Goal: Task Accomplishment & Management: Manage account settings

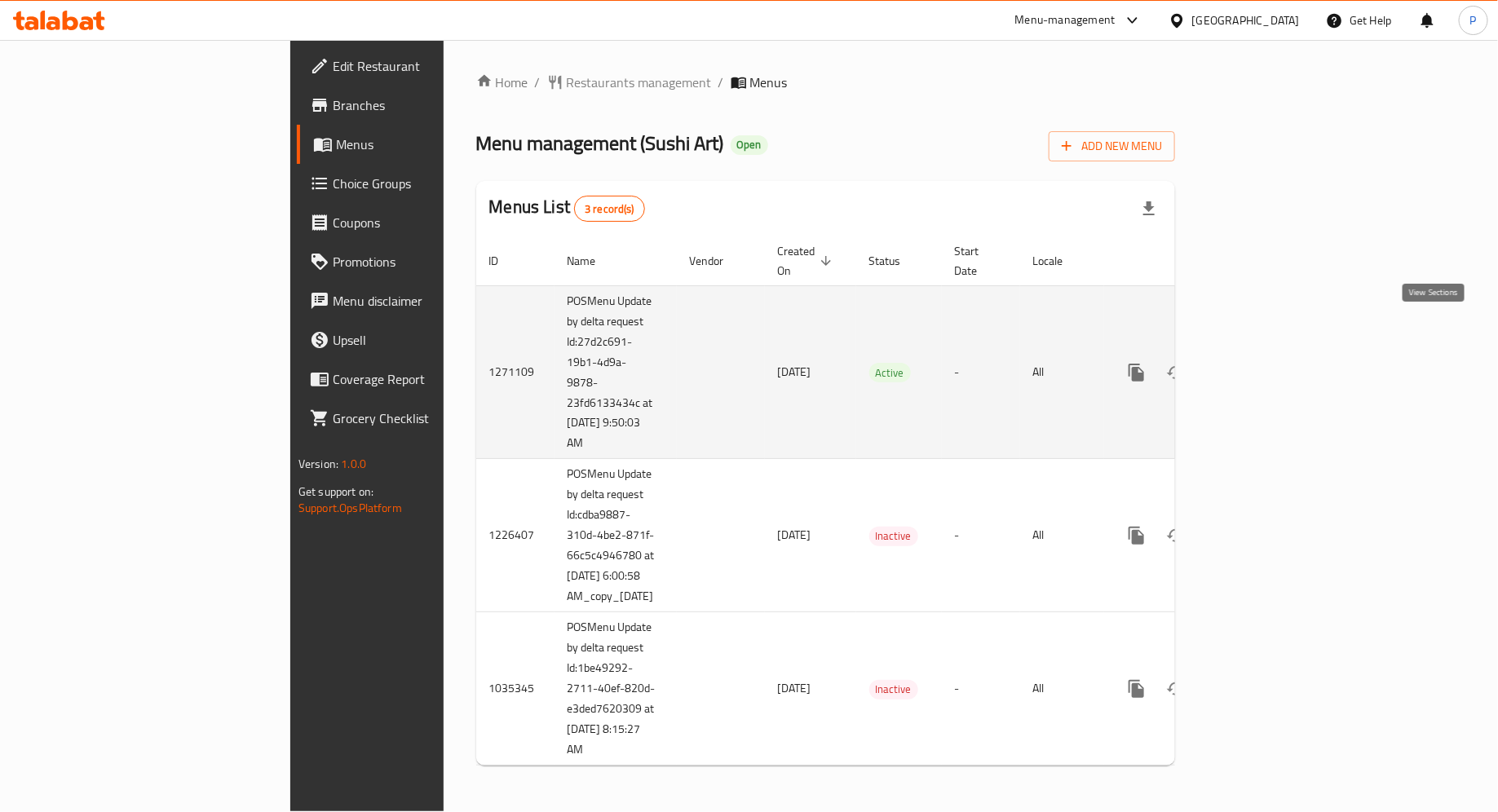
click at [1264, 363] on icon "enhanced table" at bounding box center [1254, 373] width 19 height 19
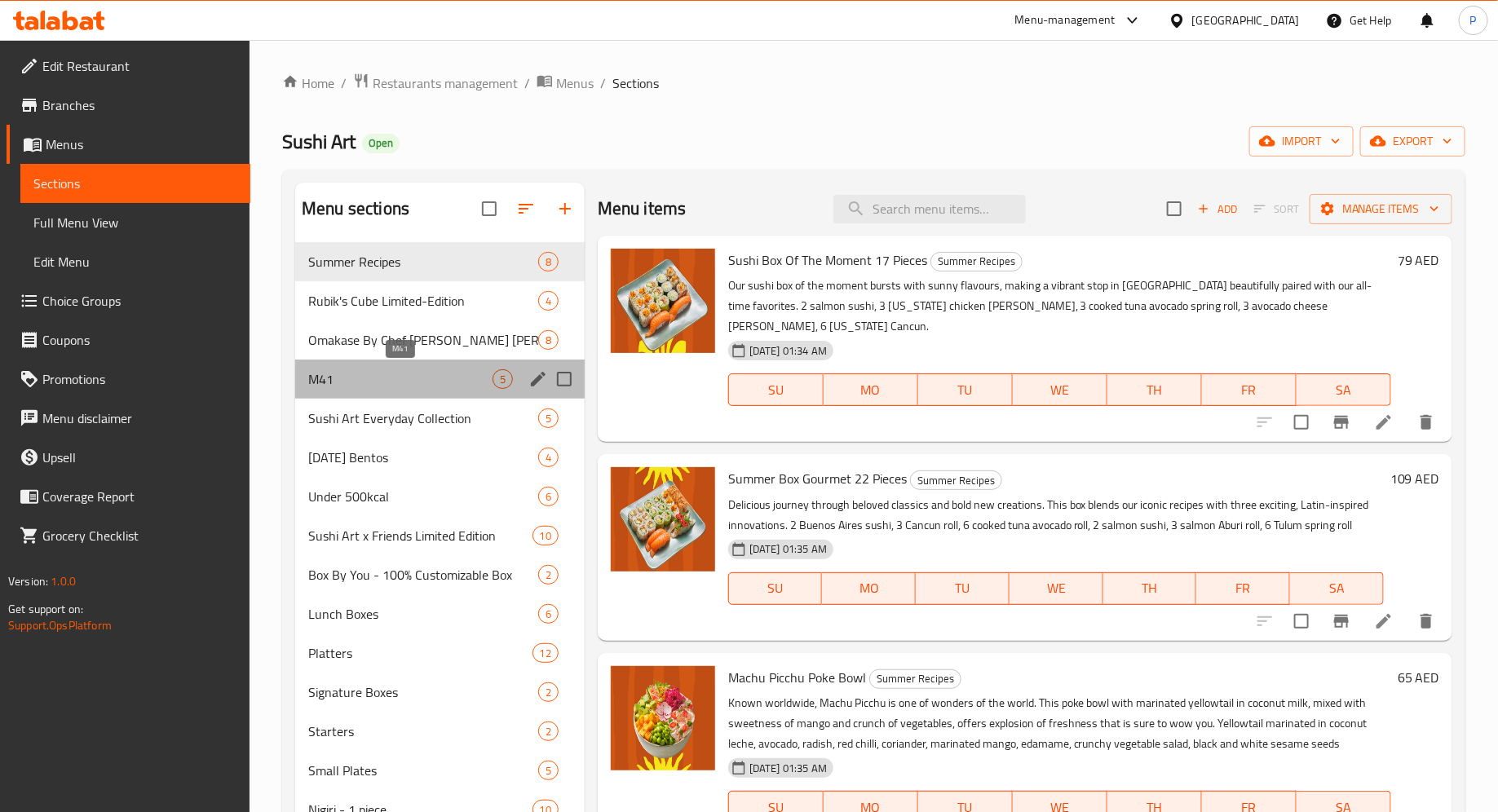
click at [461, 376] on span "M41" at bounding box center [400, 379] width 185 height 19
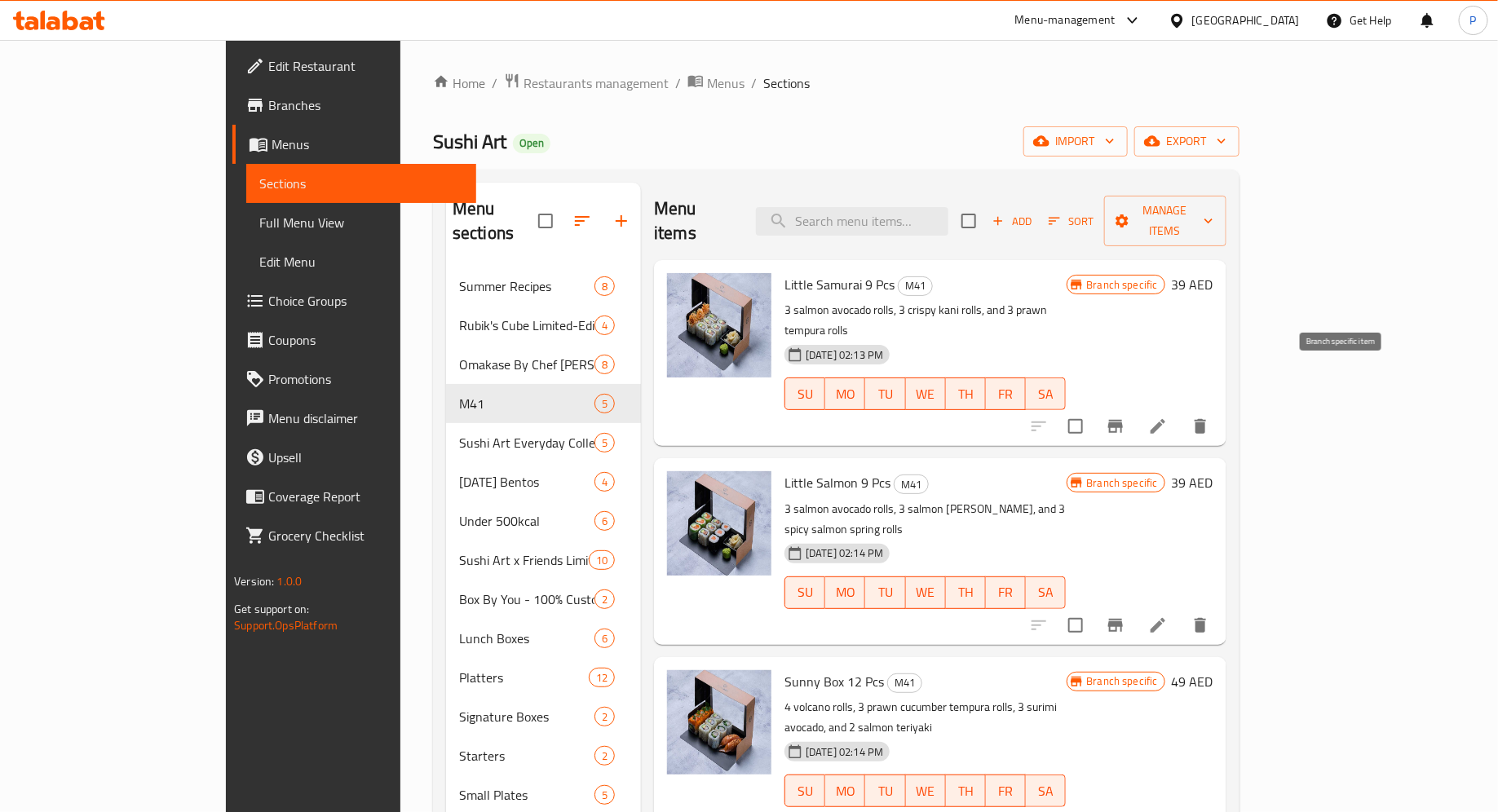
click at [1123, 420] on icon "Branch-specific-item" at bounding box center [1115, 426] width 15 height 13
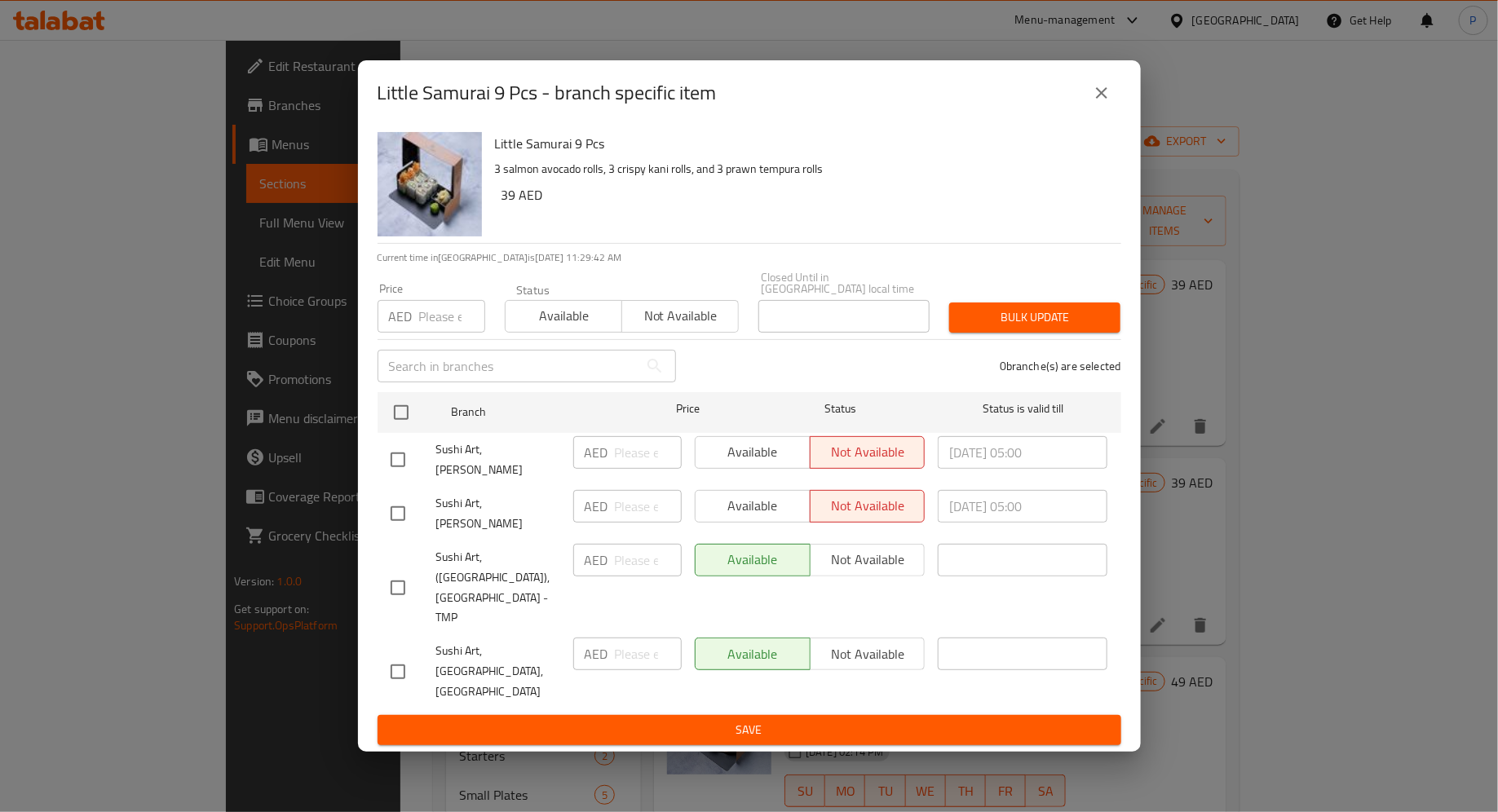
click at [1241, 298] on div "Little Samurai 9 Pcs - branch specific item Little Samurai 9 Pcs 3 salmon avoca…" at bounding box center [749, 406] width 1498 height 812
click at [1101, 102] on icon "close" at bounding box center [1101, 93] width 19 height 19
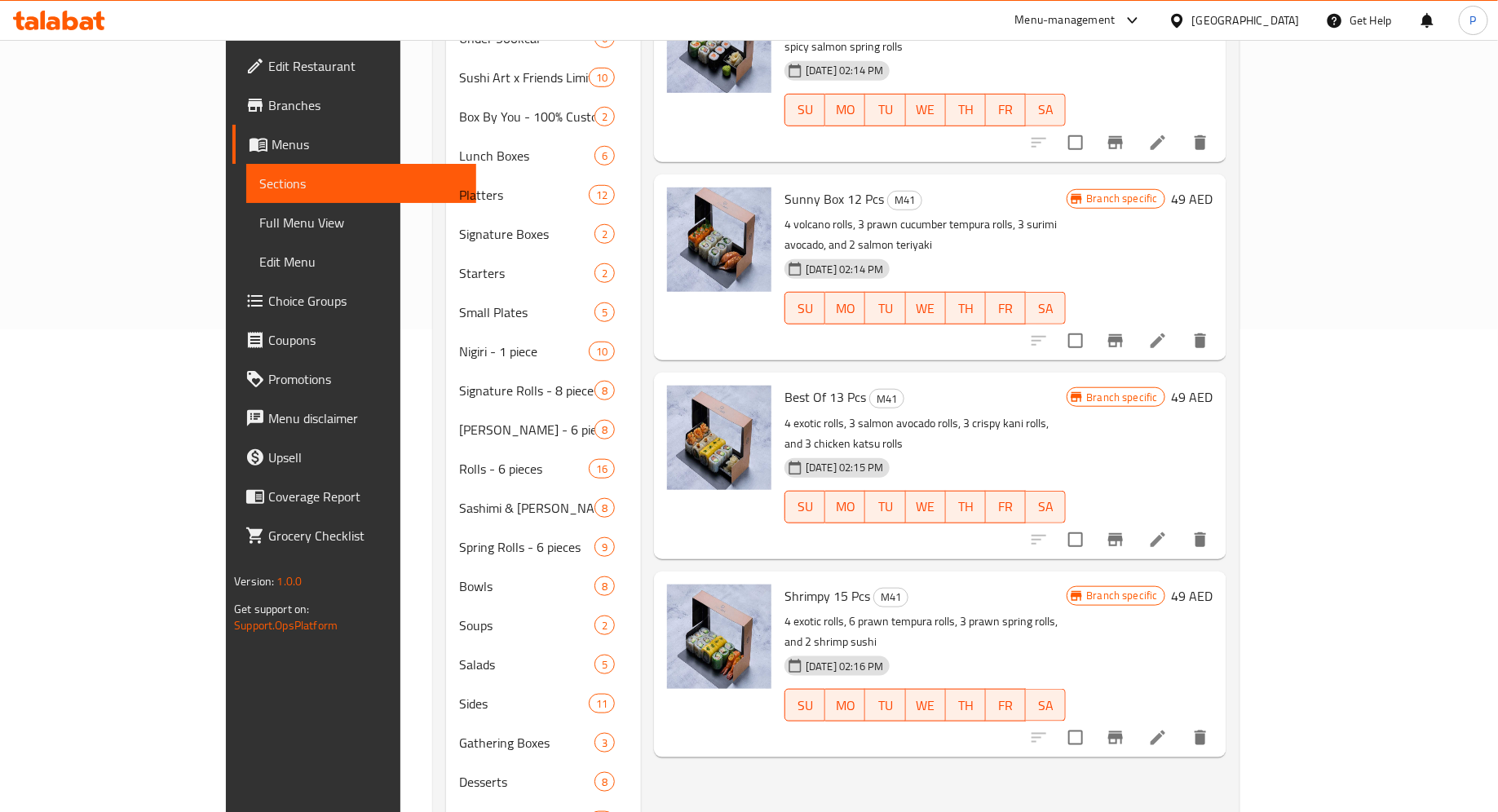
scroll to position [538, 0]
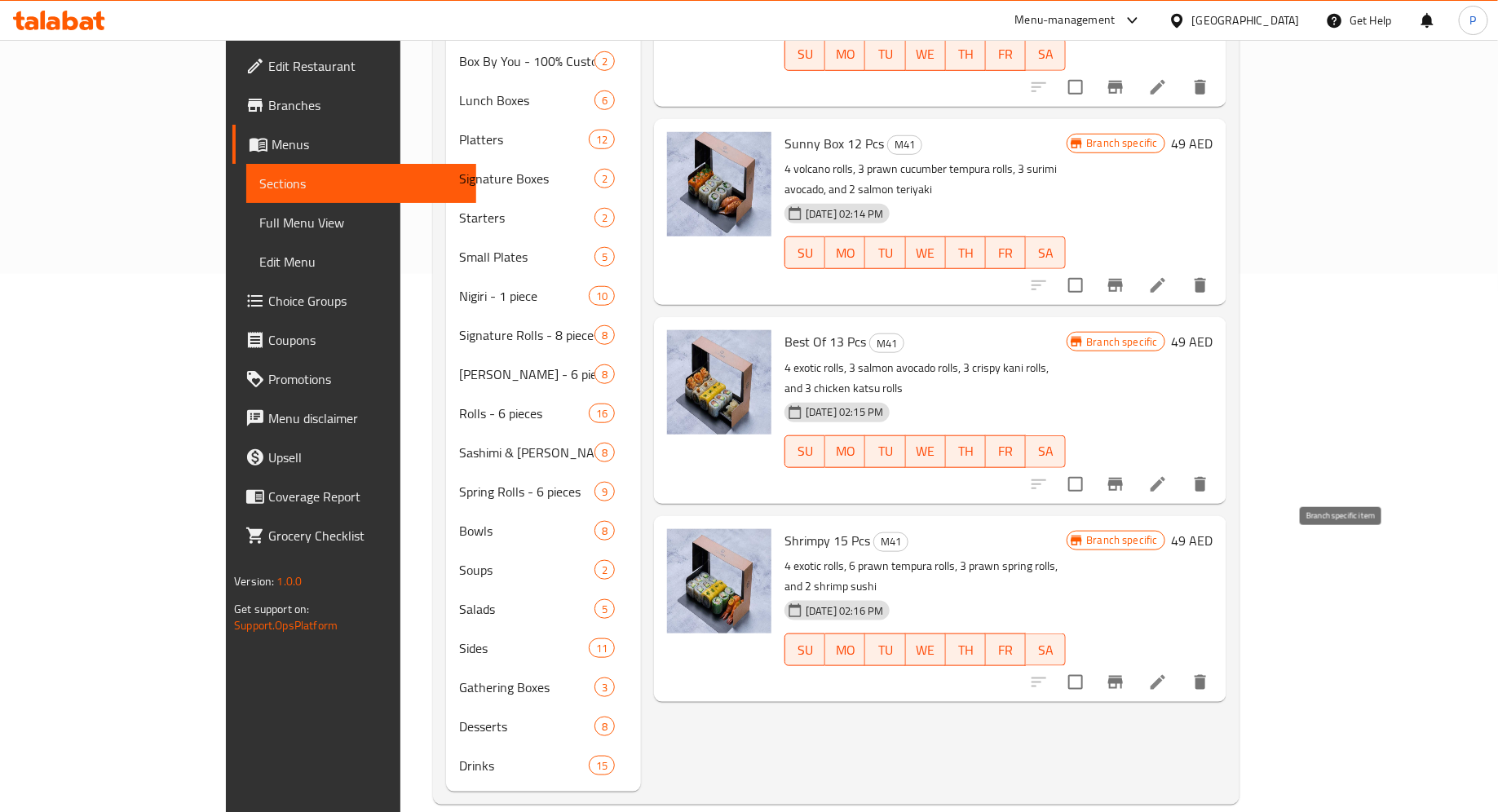
click at [1123, 676] on icon "Branch-specific-item" at bounding box center [1115, 682] width 15 height 13
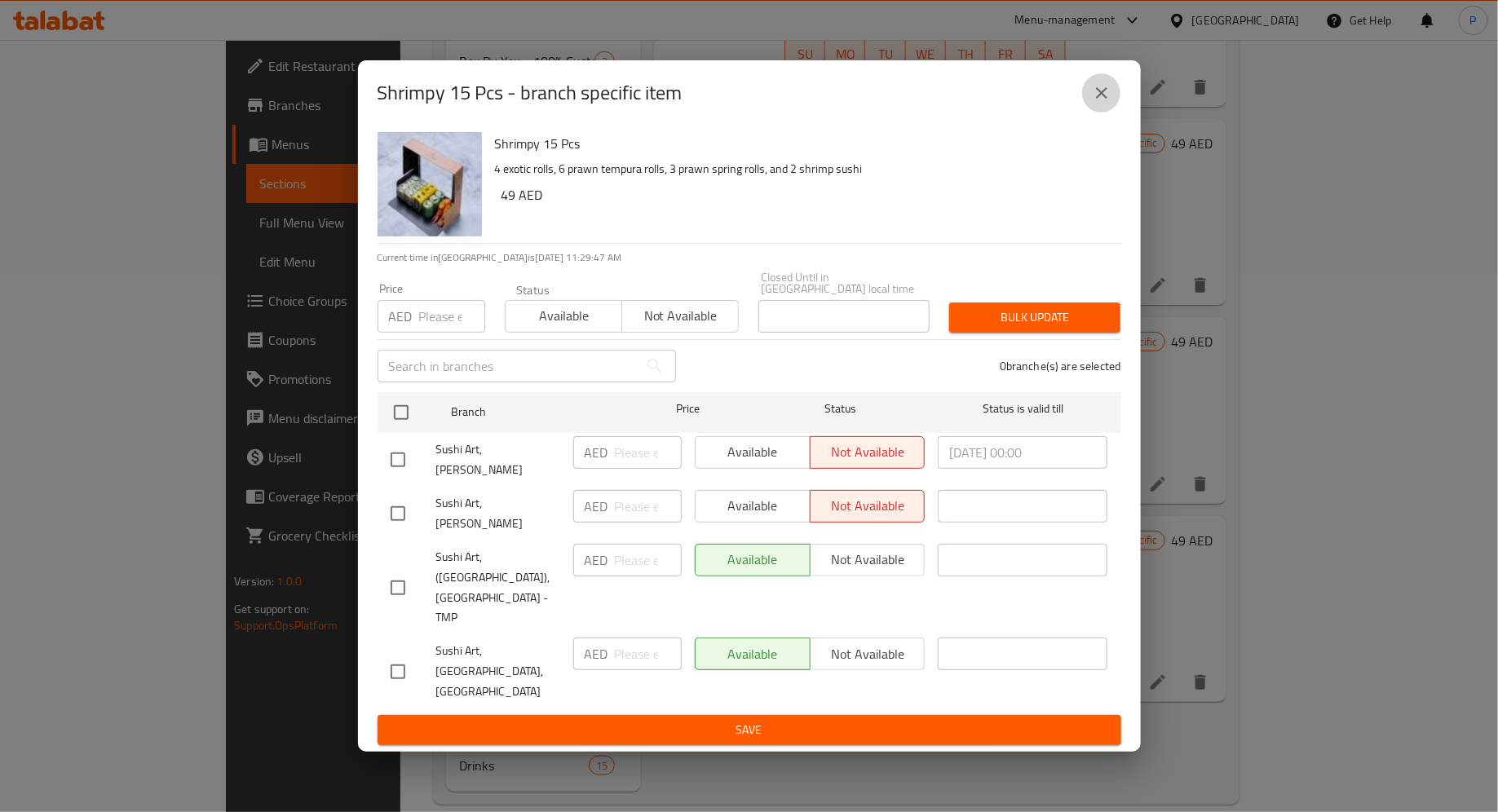
click at [1095, 102] on icon "close" at bounding box center [1101, 93] width 19 height 19
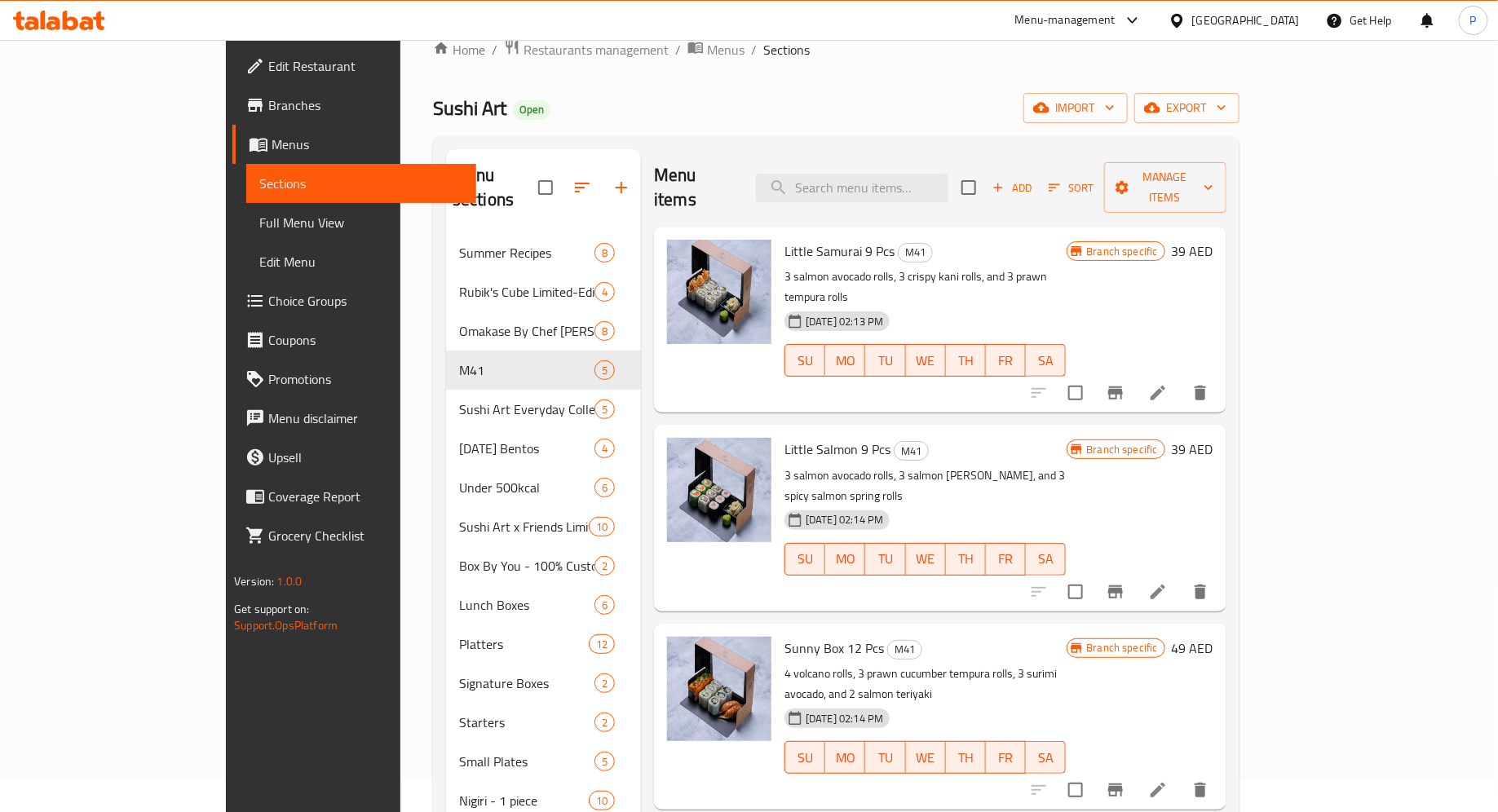
scroll to position [0, 0]
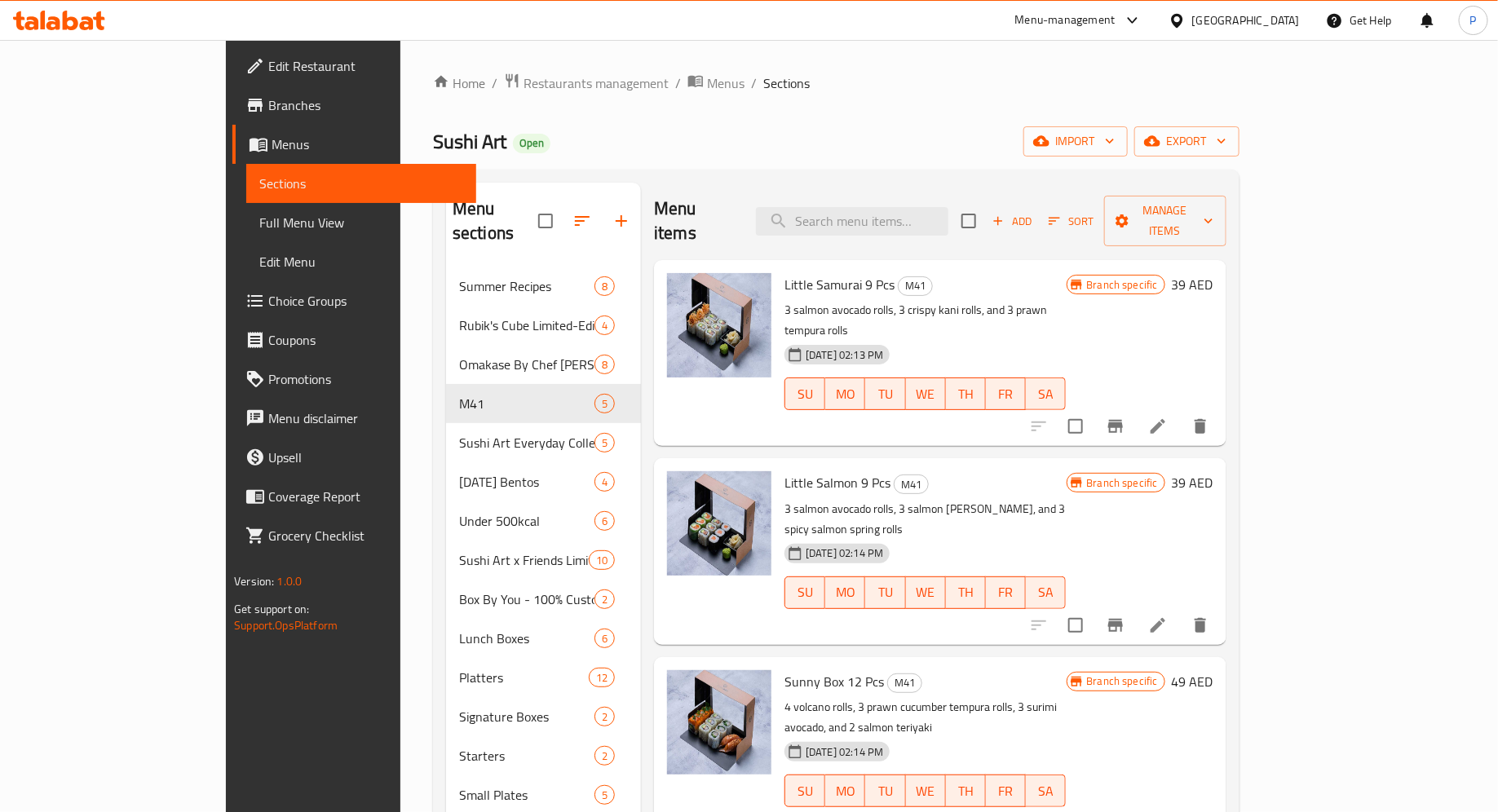
click at [268, 101] on span "Branches" at bounding box center [365, 105] width 195 height 19
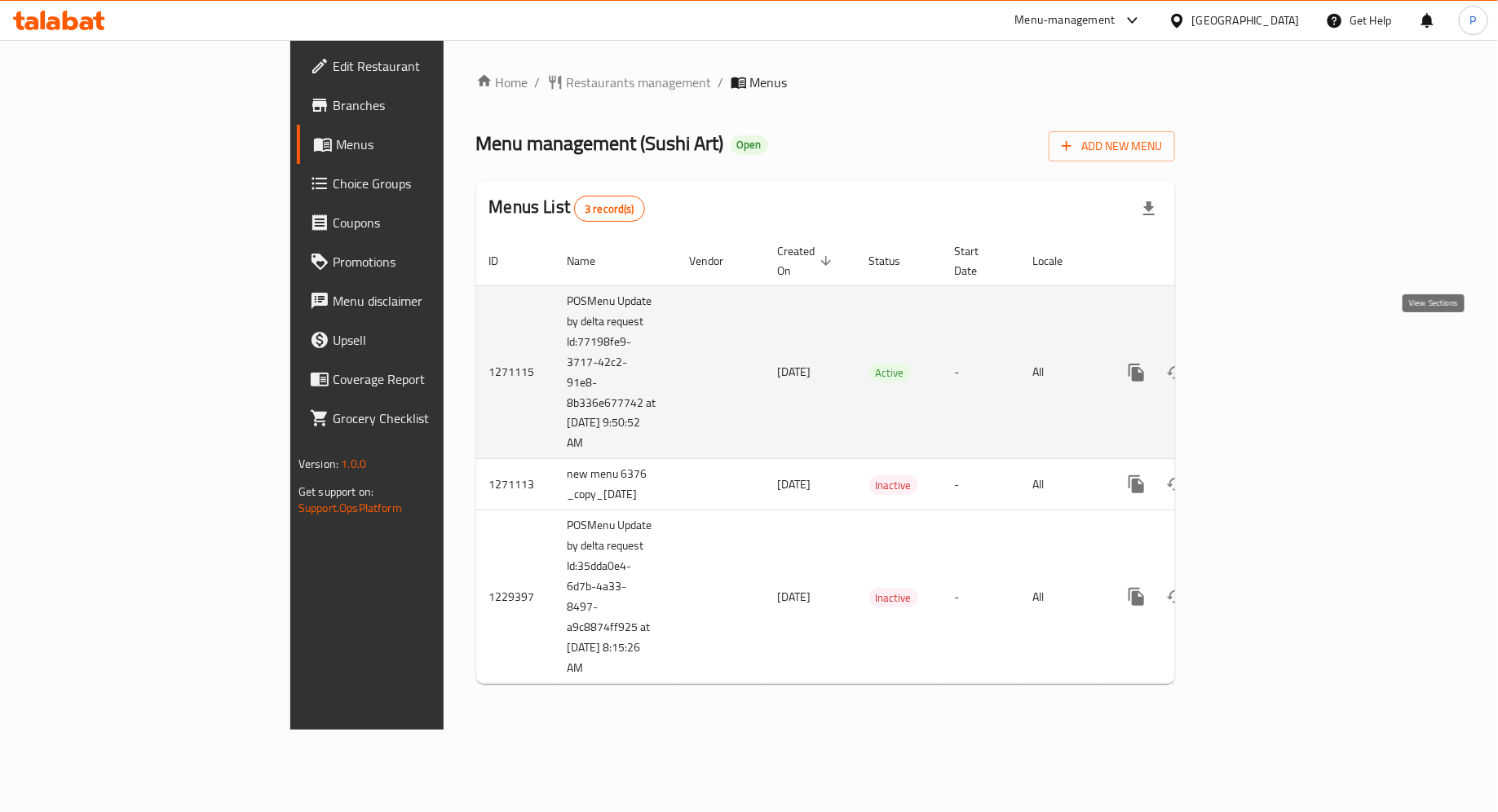
click at [1274, 353] on link "enhanced table" at bounding box center [1254, 372] width 39 height 39
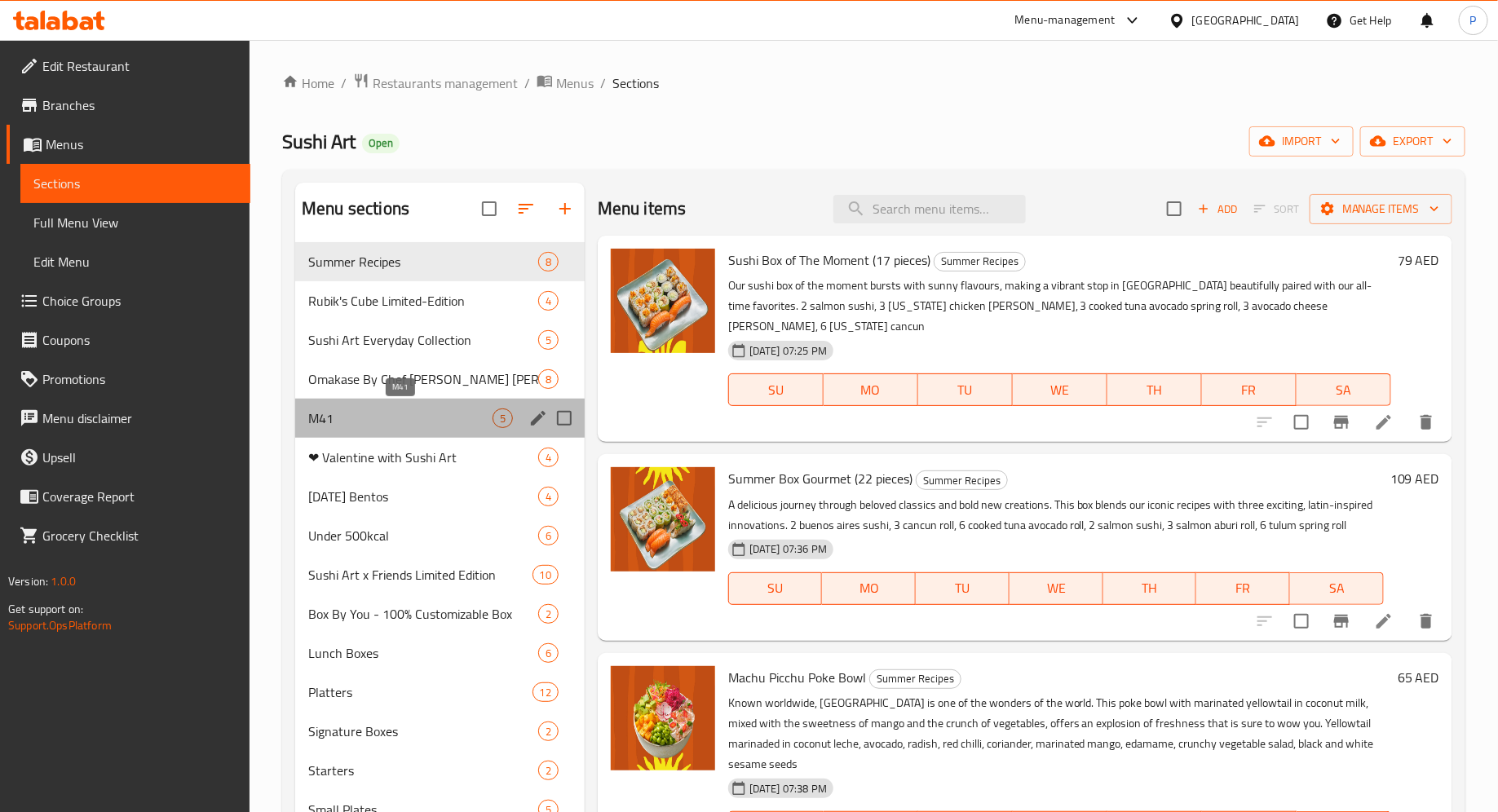
click at [437, 417] on span "M41" at bounding box center [400, 418] width 185 height 19
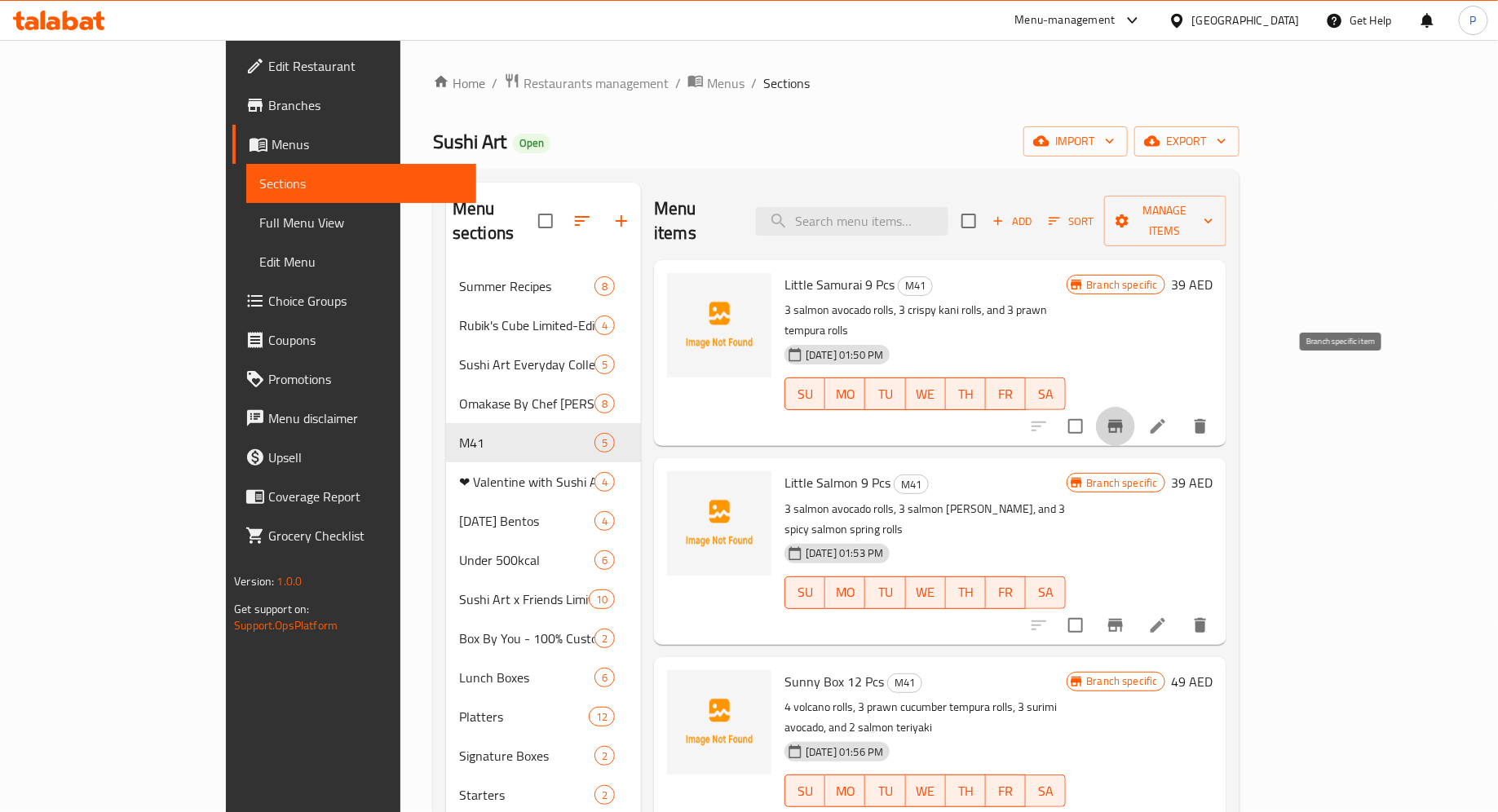
click at [1136, 407] on button "Branch-specific-item" at bounding box center [1115, 426] width 39 height 39
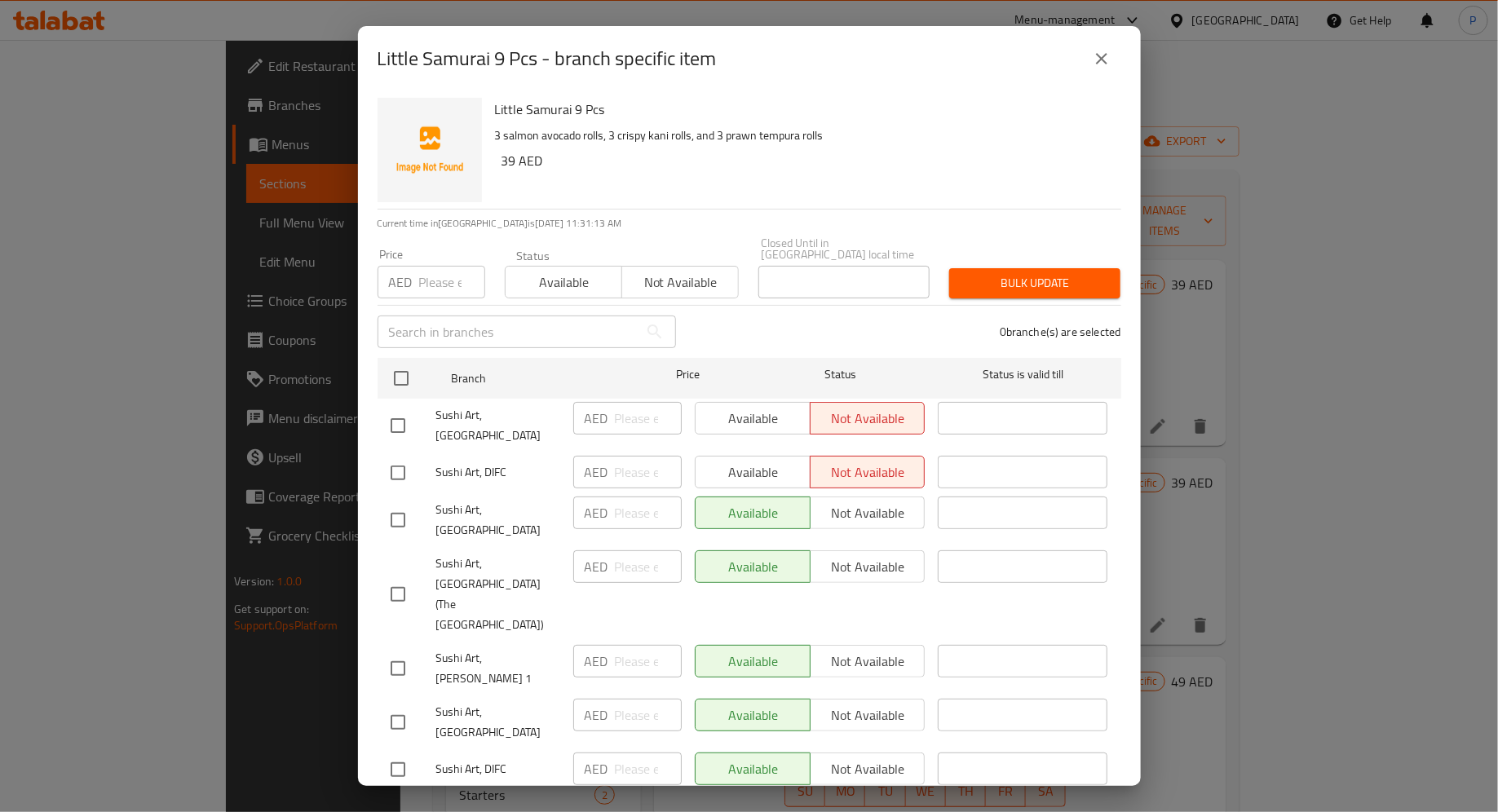
scroll to position [33, 0]
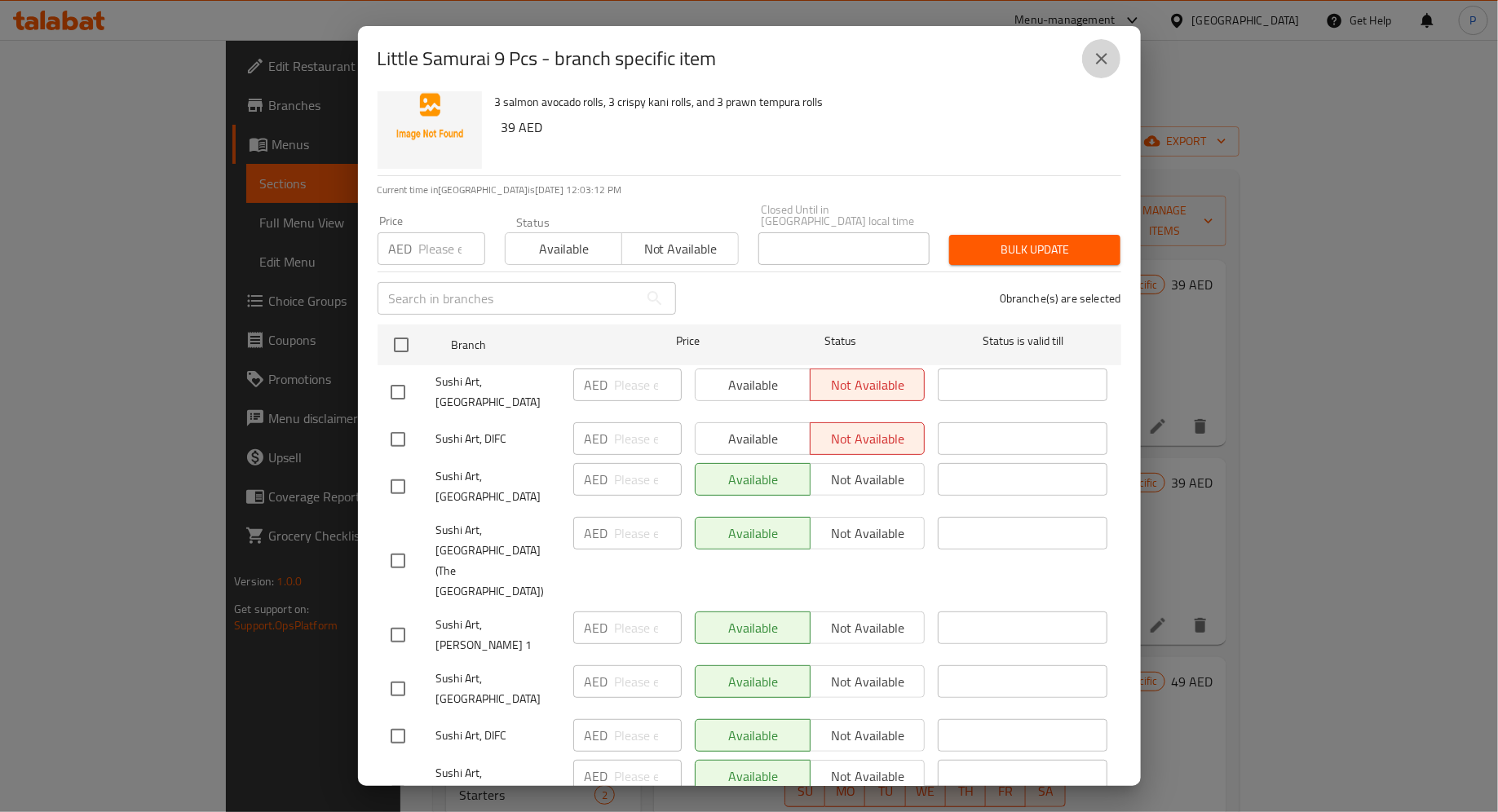
click at [1102, 60] on icon "close" at bounding box center [1101, 59] width 11 height 11
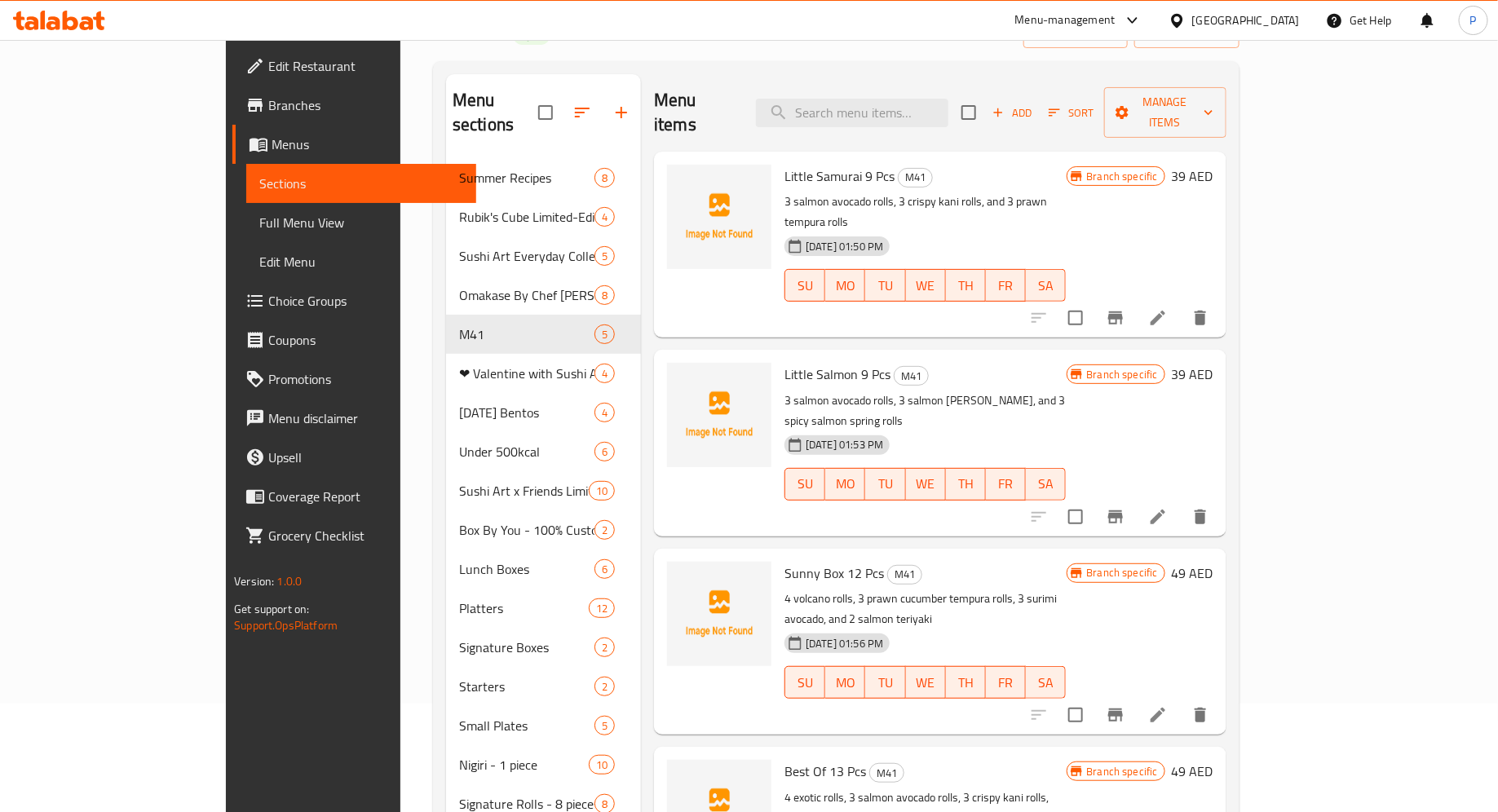
scroll to position [0, 0]
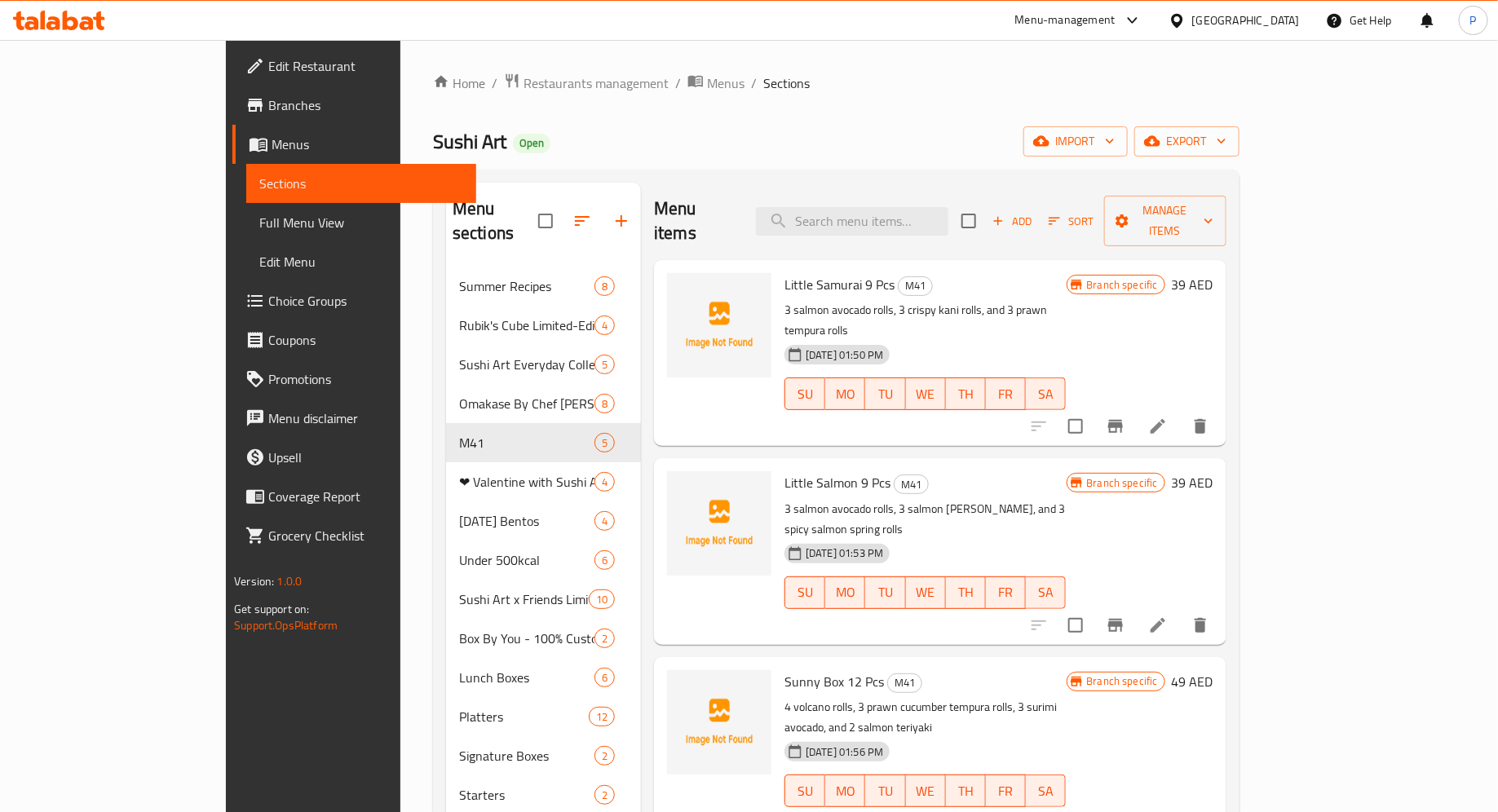
click at [1102, 77] on ol "Home / Restaurants management / Menus / Sections" at bounding box center [836, 83] width 806 height 21
click at [268, 107] on span "Branches" at bounding box center [365, 105] width 195 height 19
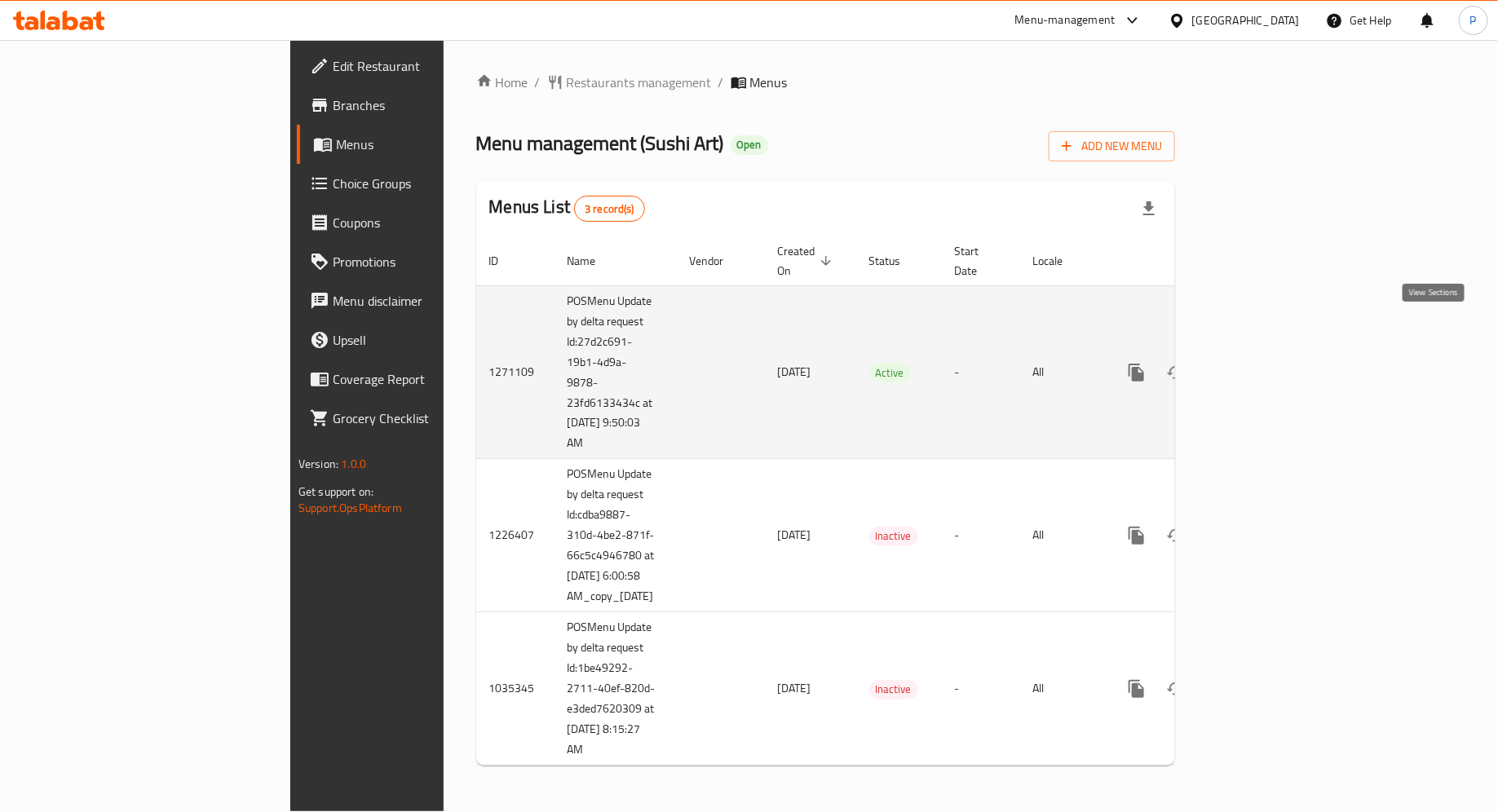
click at [1264, 363] on icon "enhanced table" at bounding box center [1254, 373] width 19 height 19
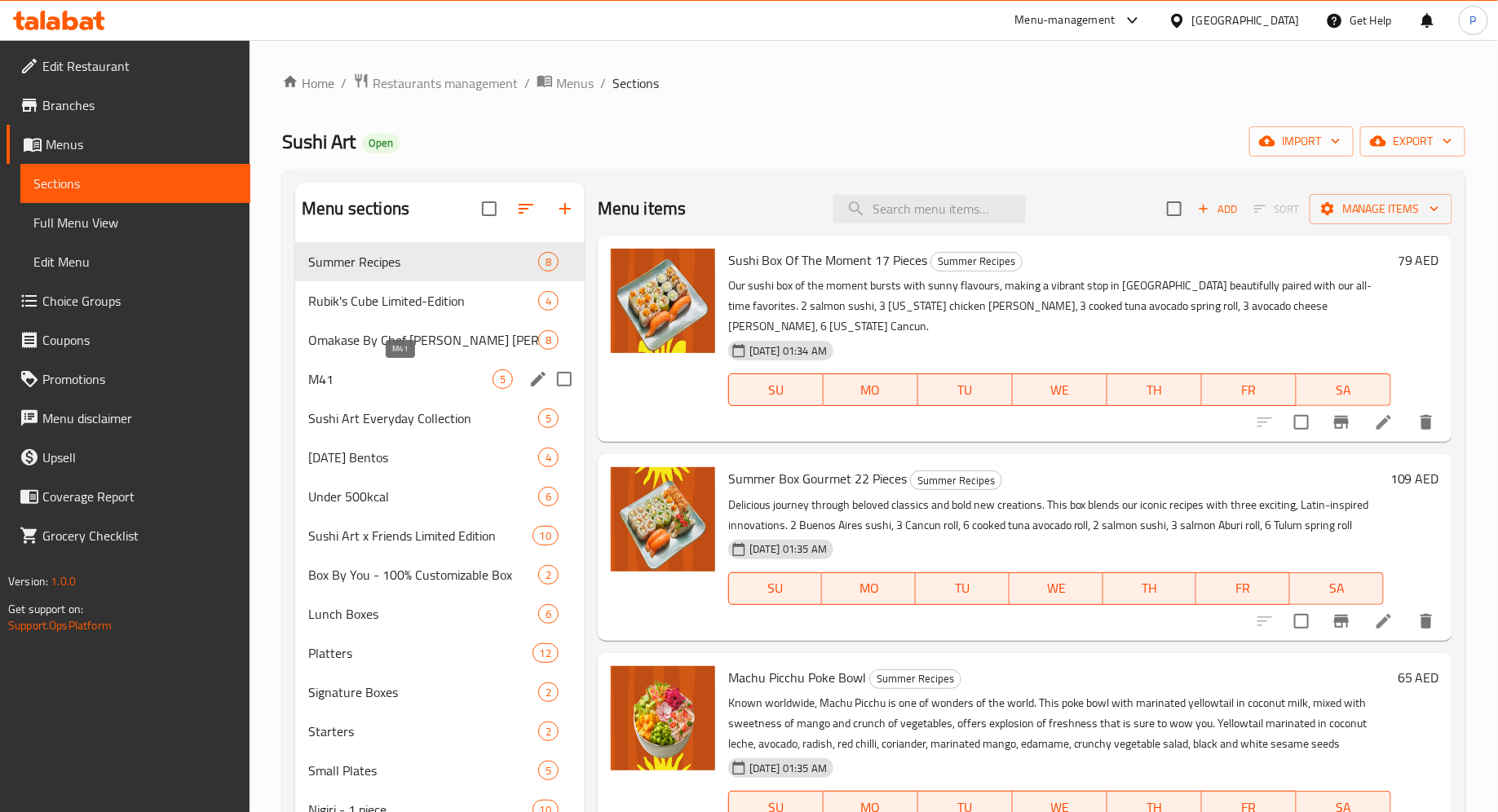
click at [386, 378] on span "M41" at bounding box center [400, 379] width 185 height 19
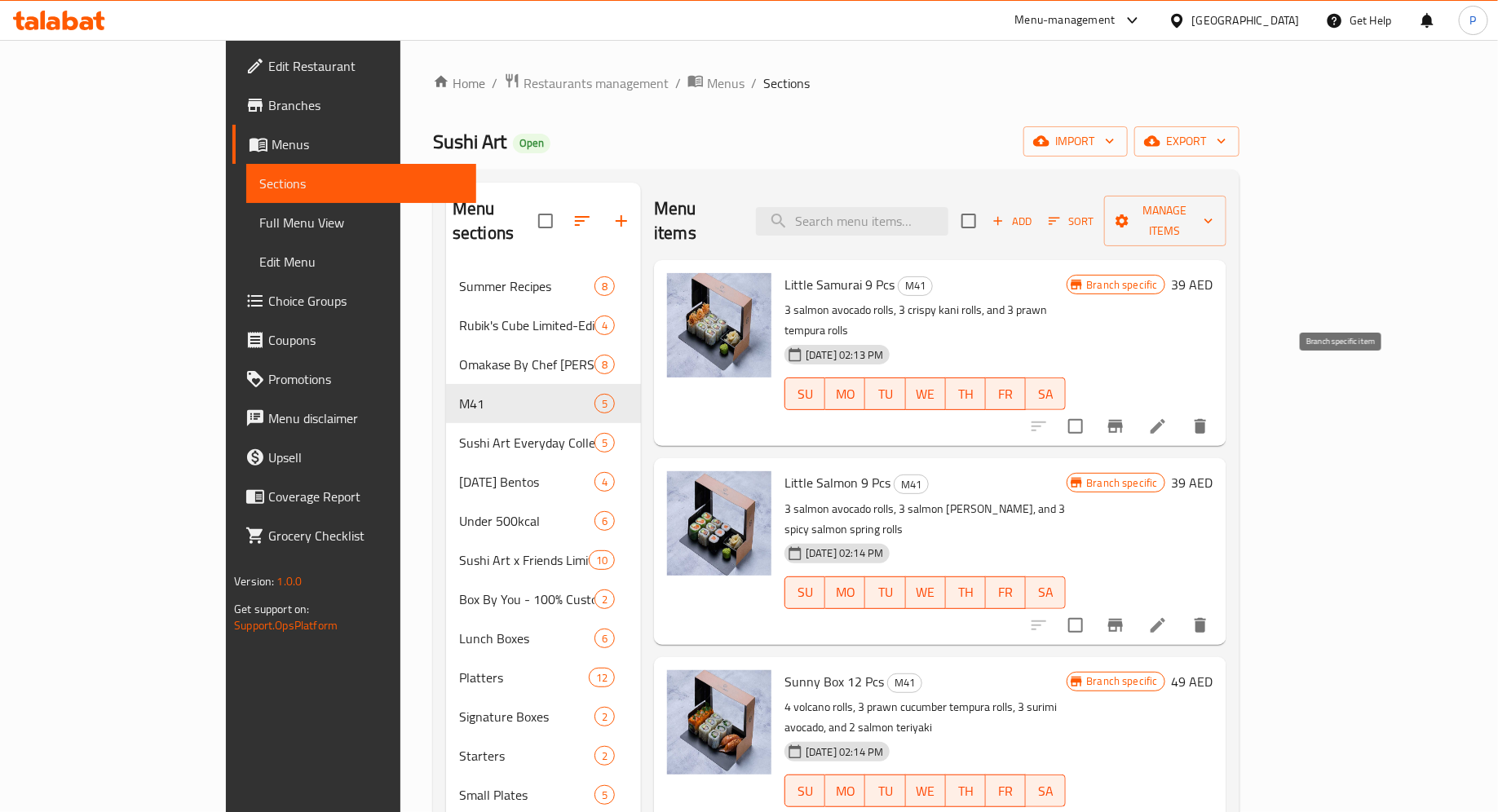
click at [1136, 407] on button "Branch-specific-item" at bounding box center [1115, 426] width 39 height 39
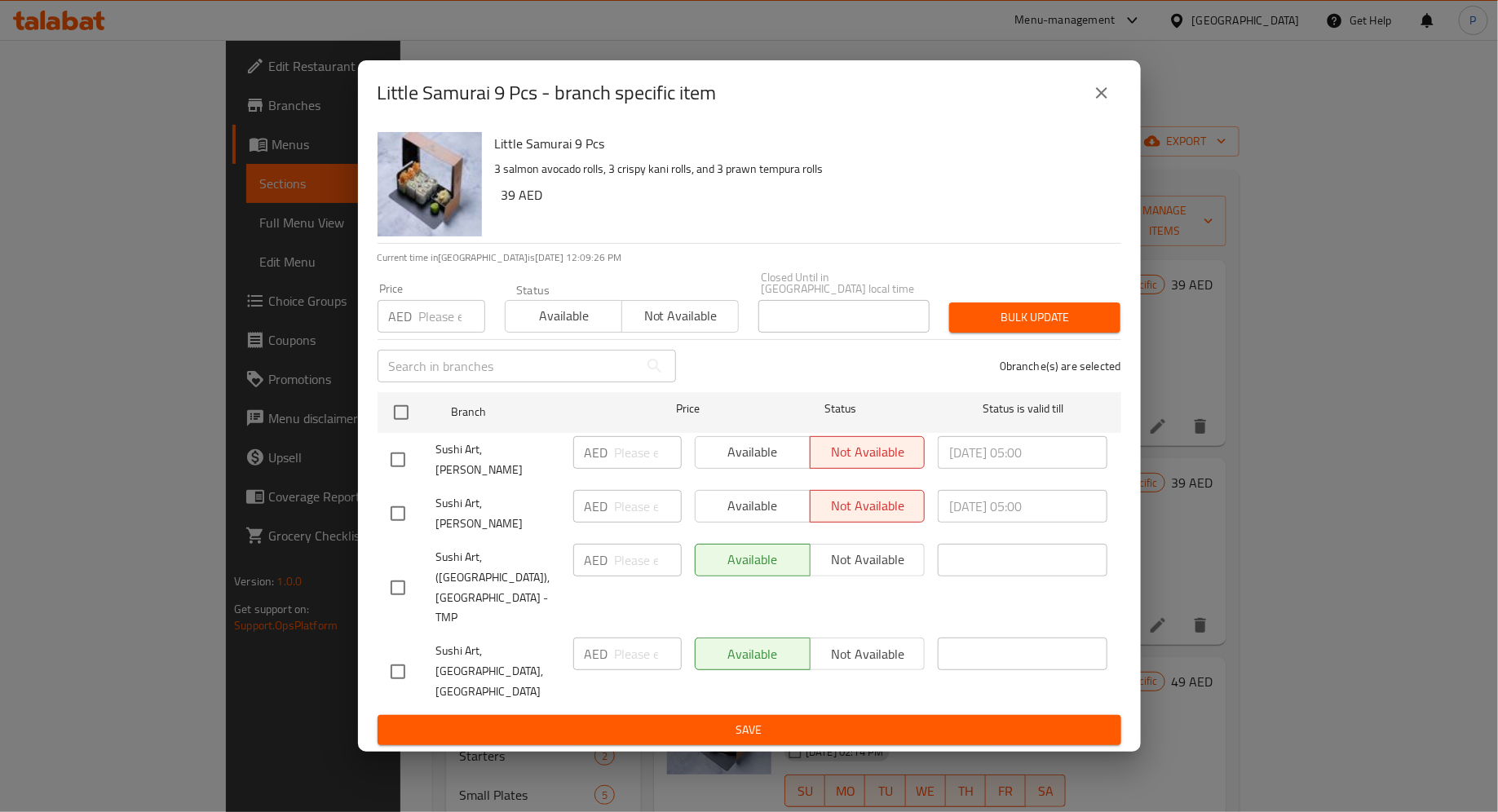
click at [1101, 113] on button "close" at bounding box center [1101, 93] width 39 height 39
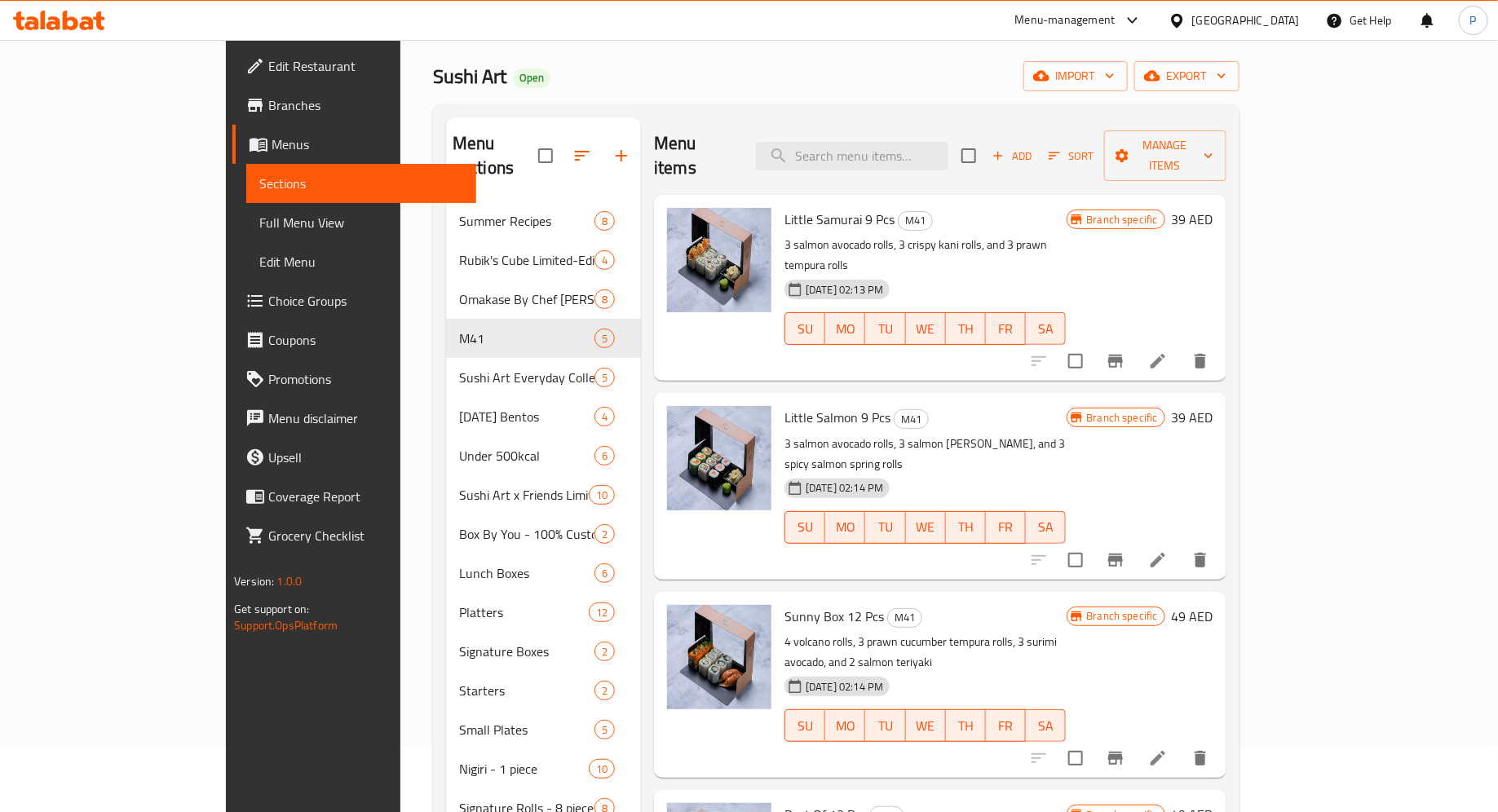
scroll to position [84, 0]
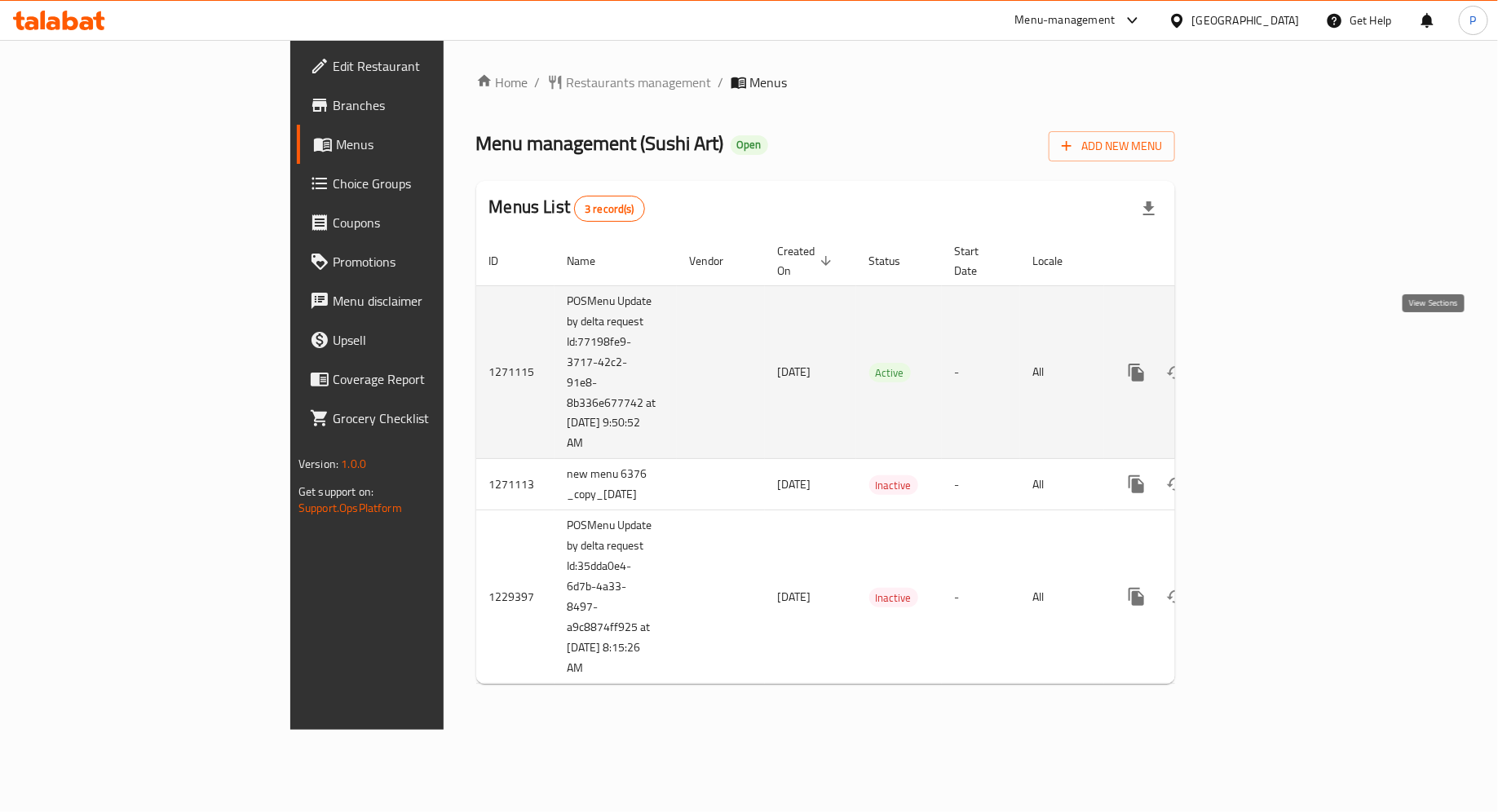
click at [1264, 363] on icon "enhanced table" at bounding box center [1254, 373] width 19 height 19
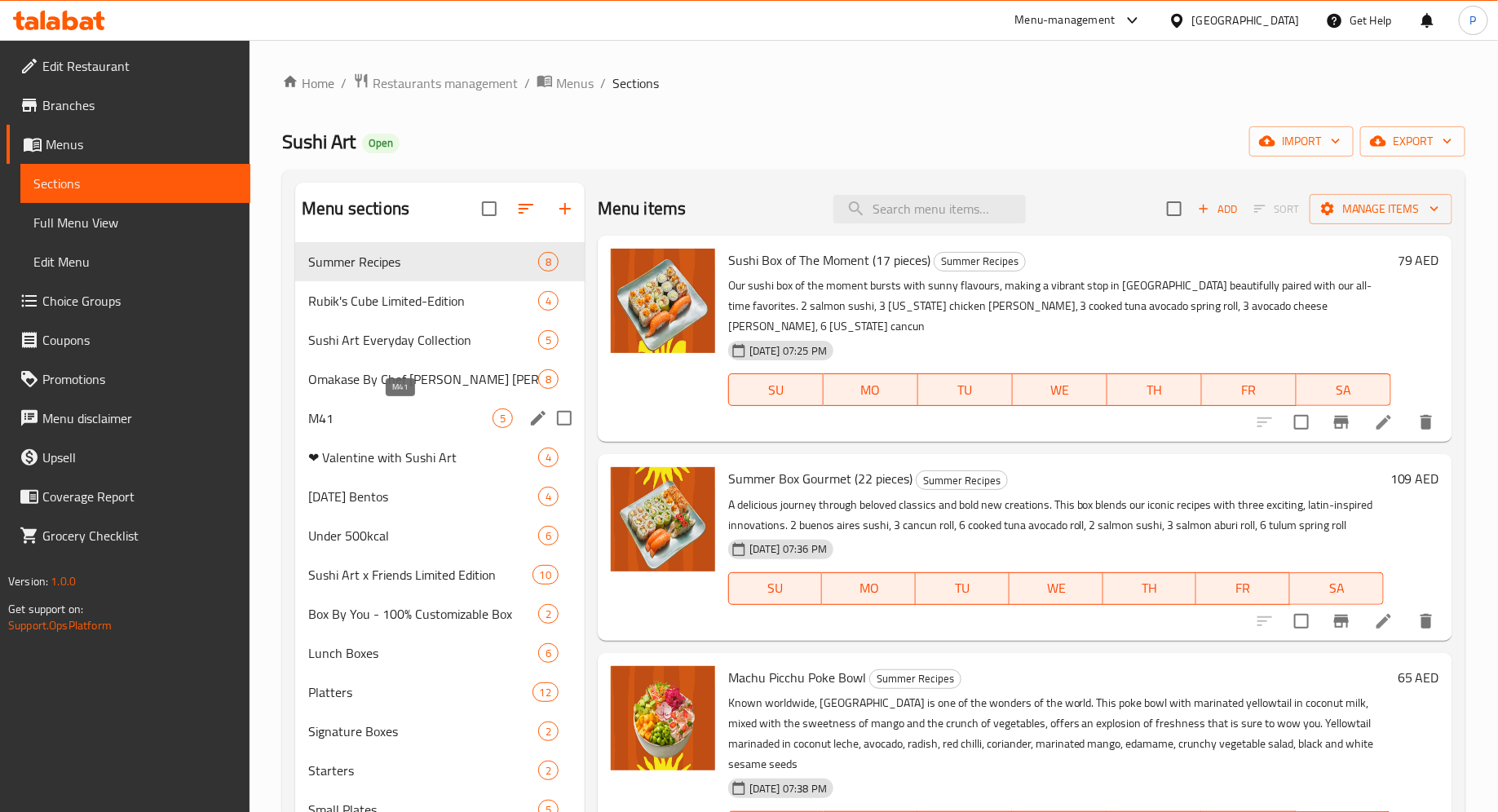
click at [427, 425] on span "M41" at bounding box center [400, 418] width 185 height 19
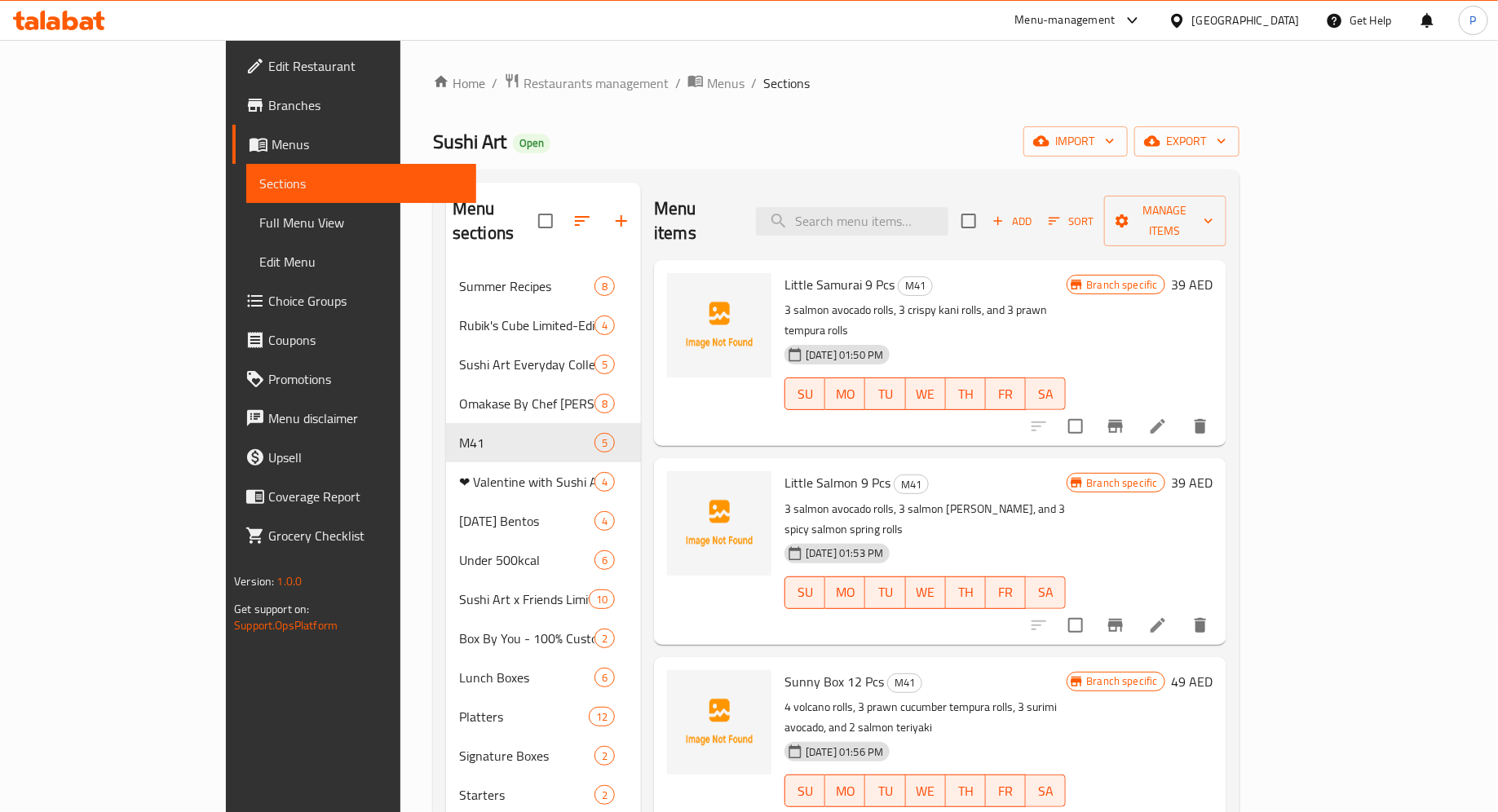
click at [268, 105] on span "Branches" at bounding box center [365, 105] width 195 height 19
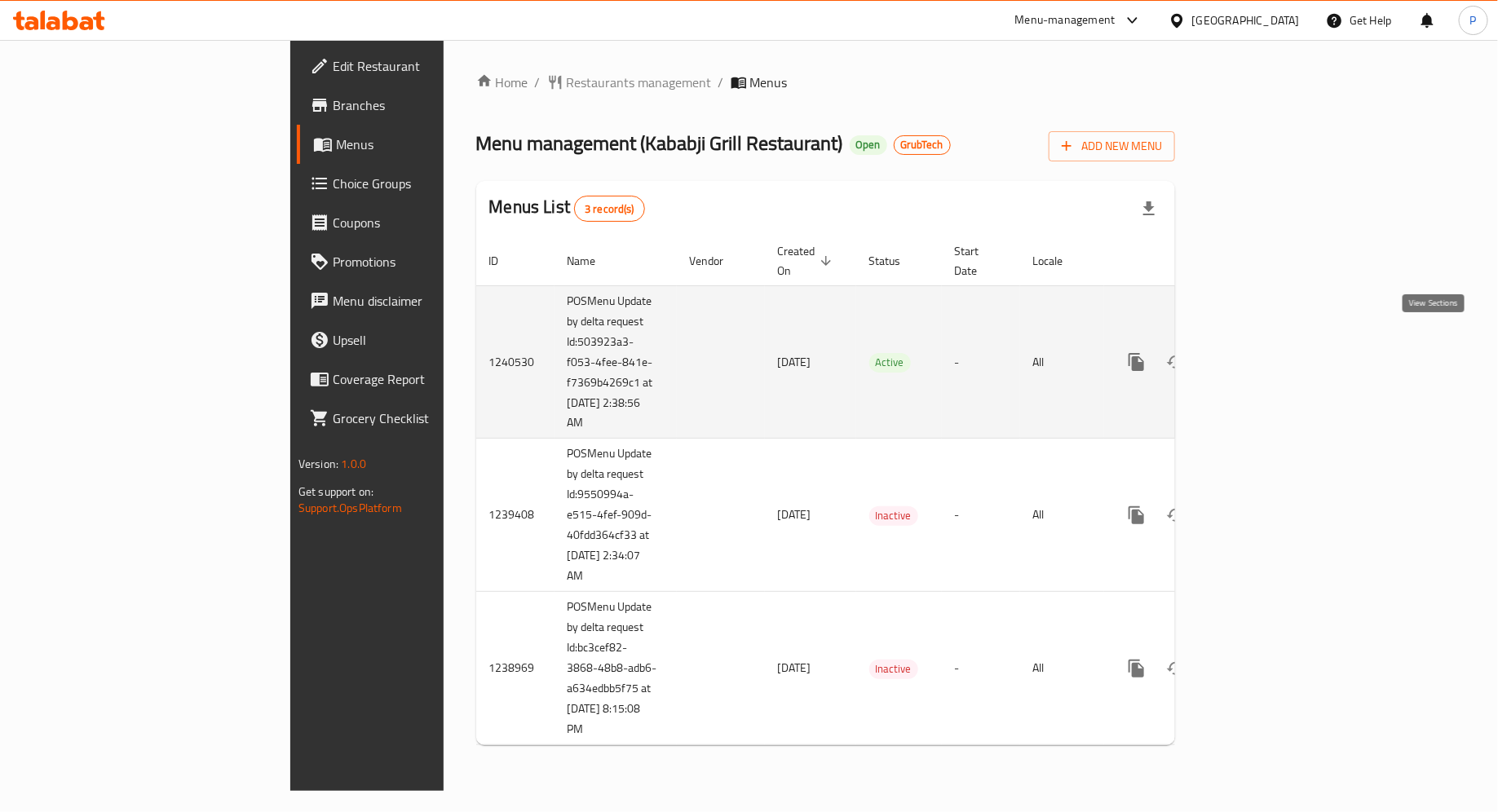
click at [1264, 352] on icon "enhanced table" at bounding box center [1254, 361] width 19 height 19
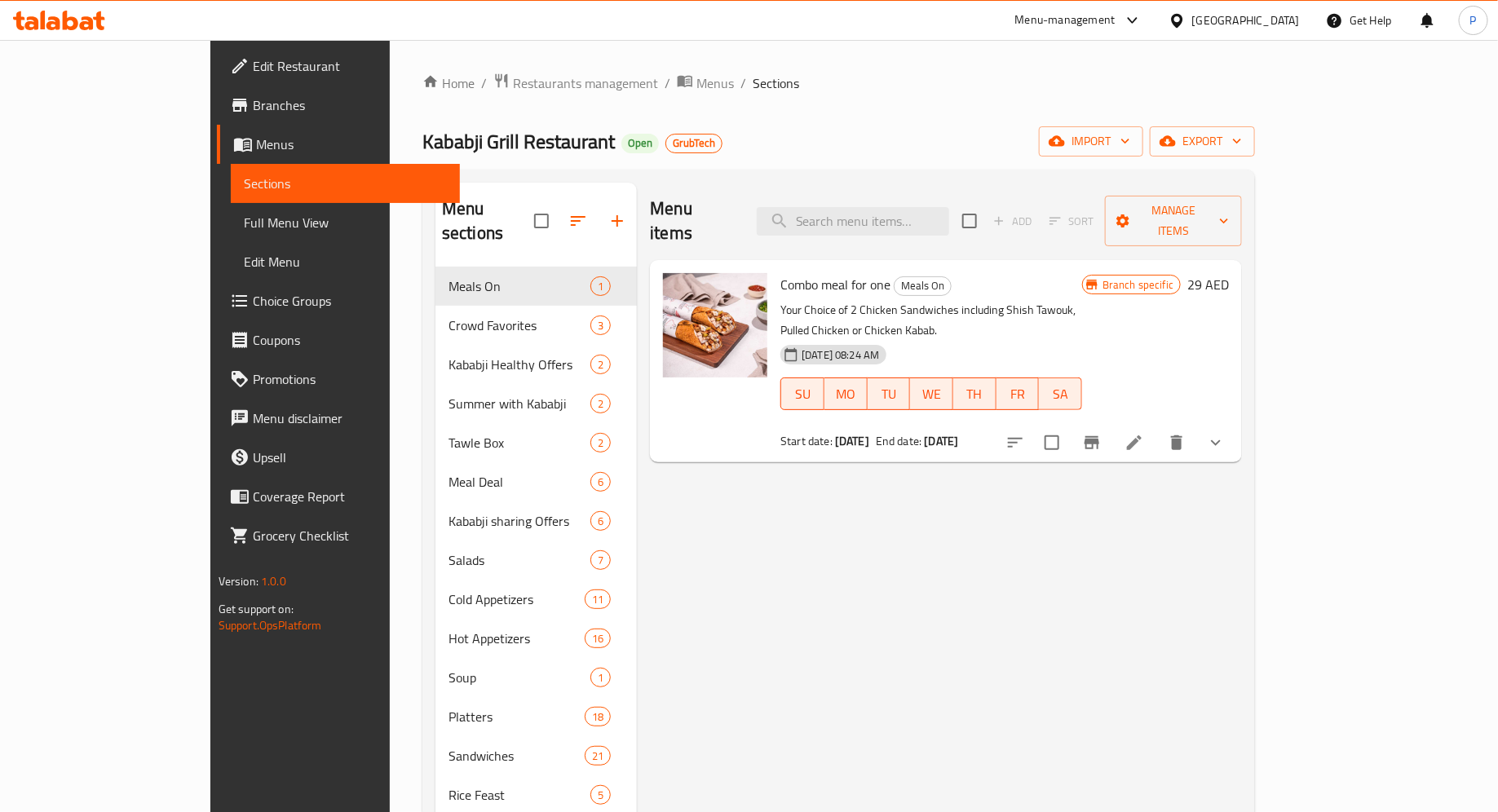
click at [67, 18] on icon at bounding box center [71, 20] width 16 height 19
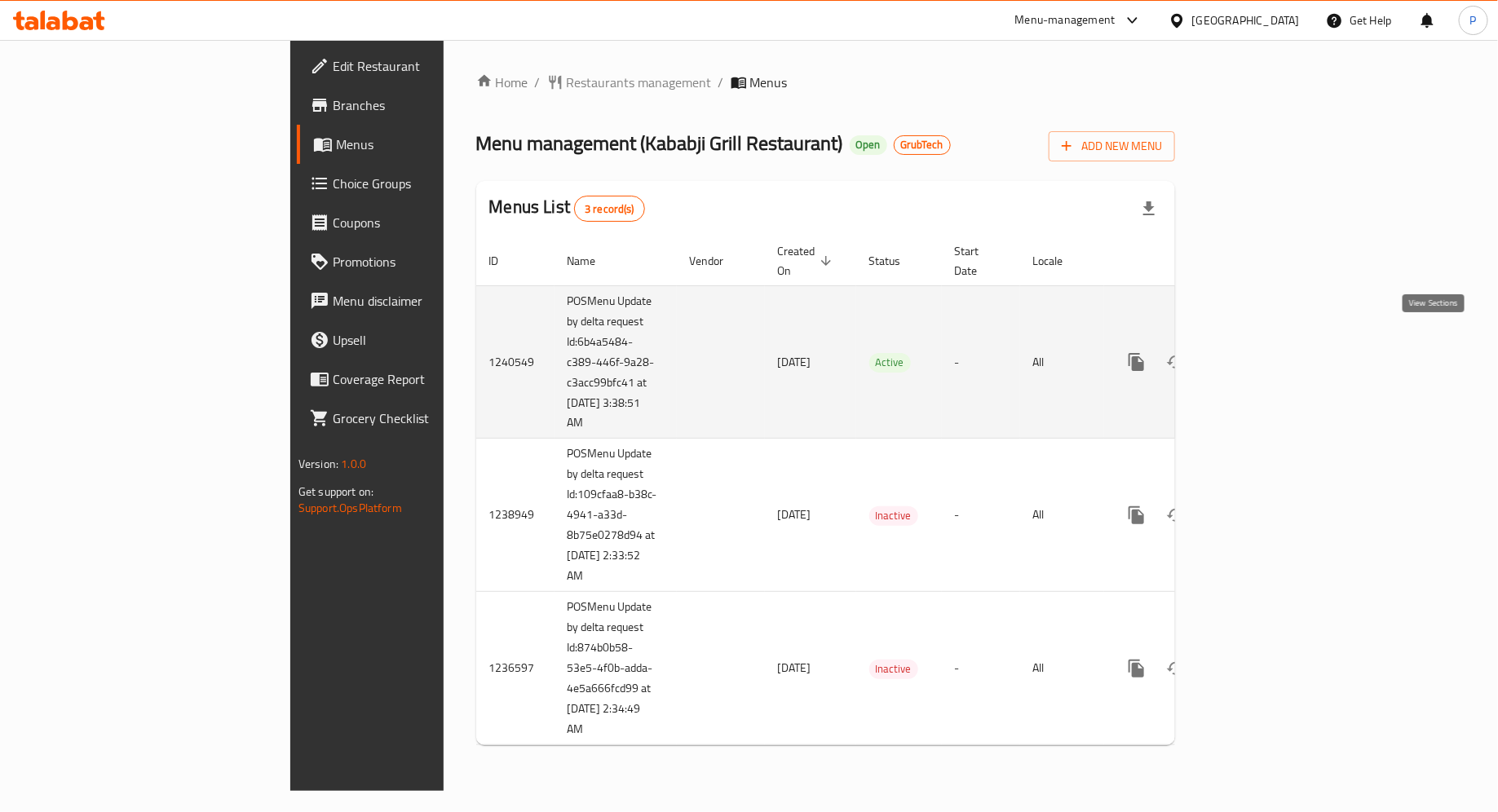
click at [1264, 352] on icon "enhanced table" at bounding box center [1254, 361] width 19 height 19
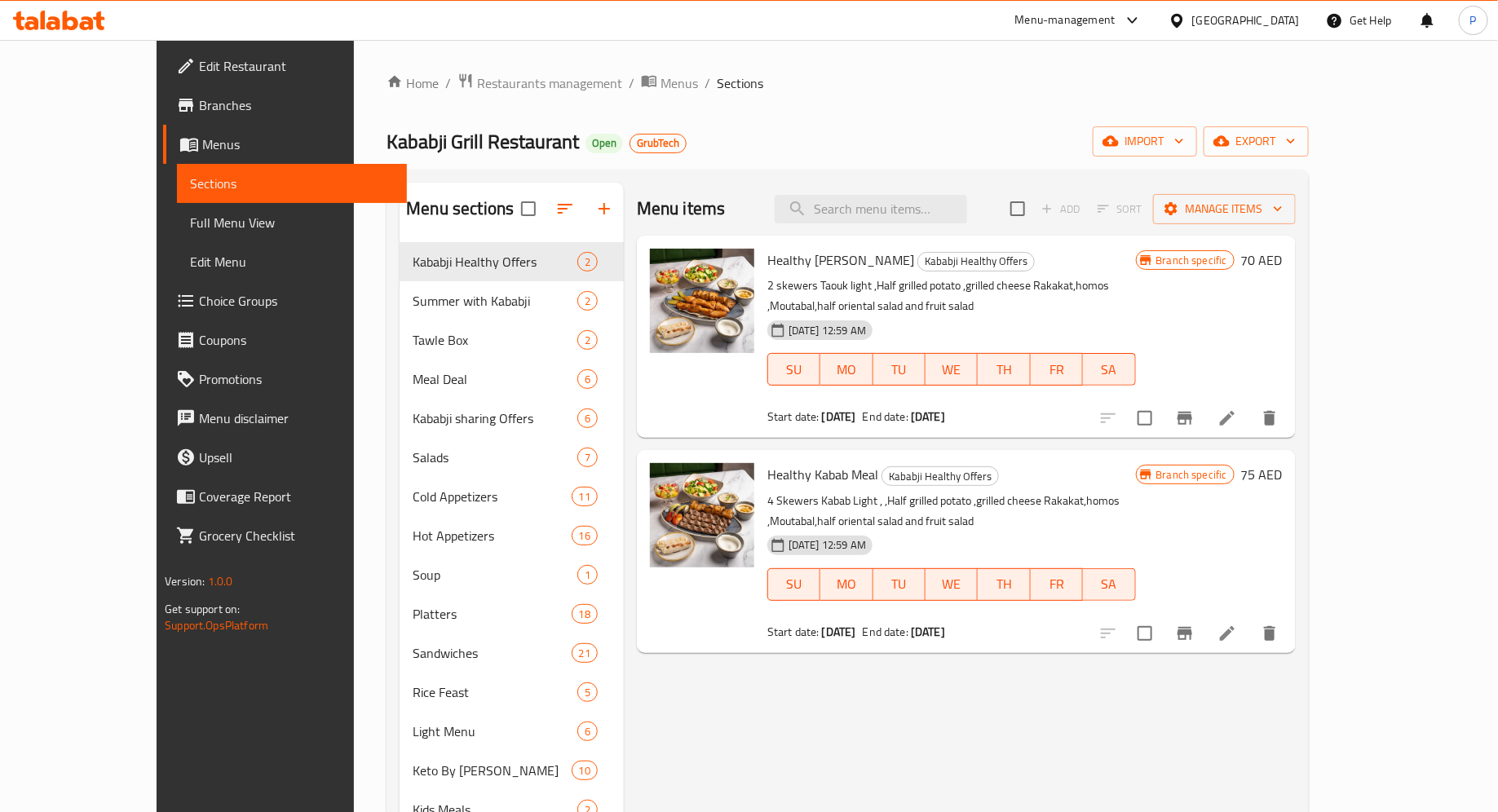
click at [90, 24] on icon at bounding box center [87, 24] width 14 height 14
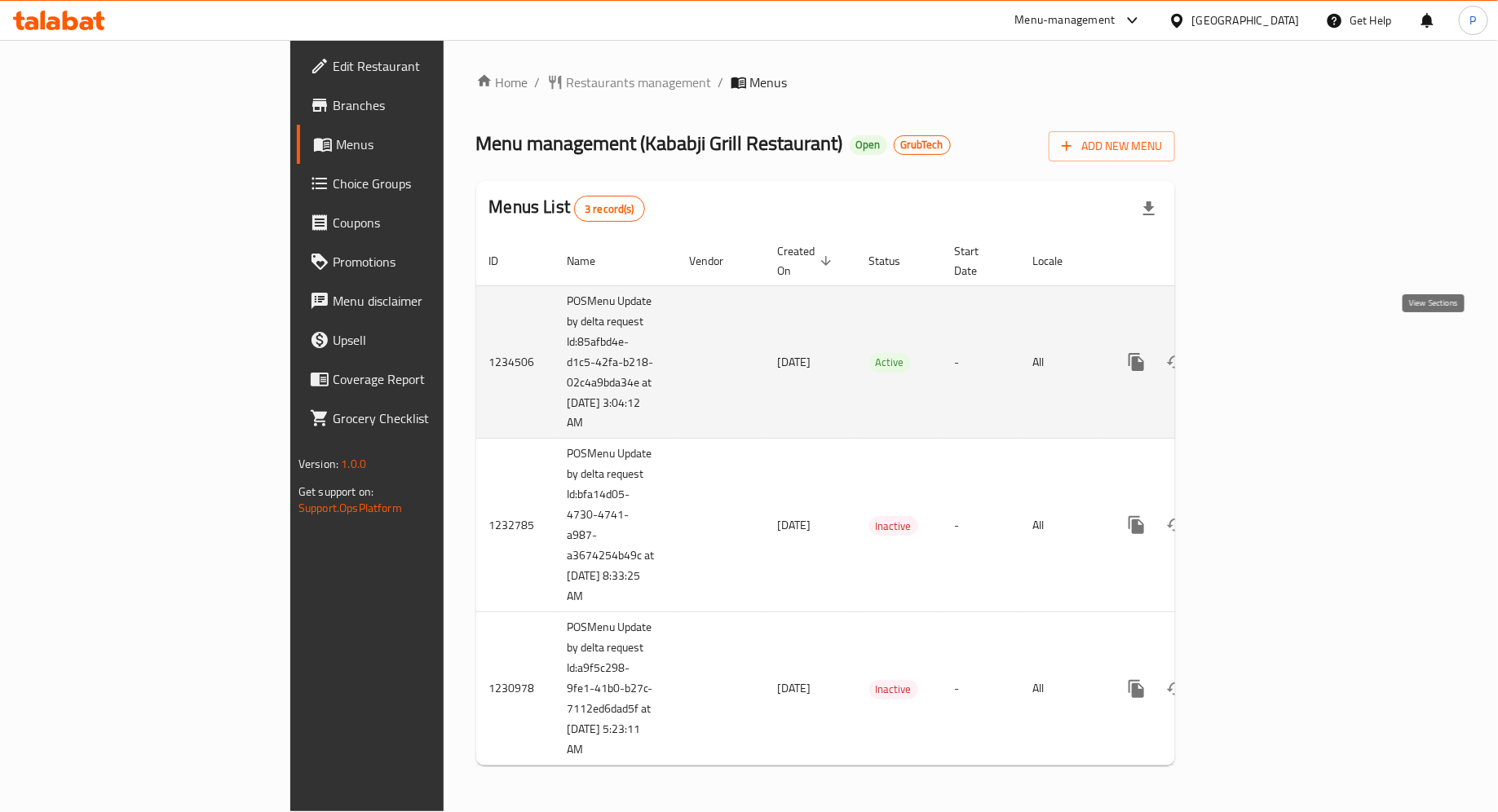
click at [1262, 354] on icon "enhanced table" at bounding box center [1254, 361] width 15 height 15
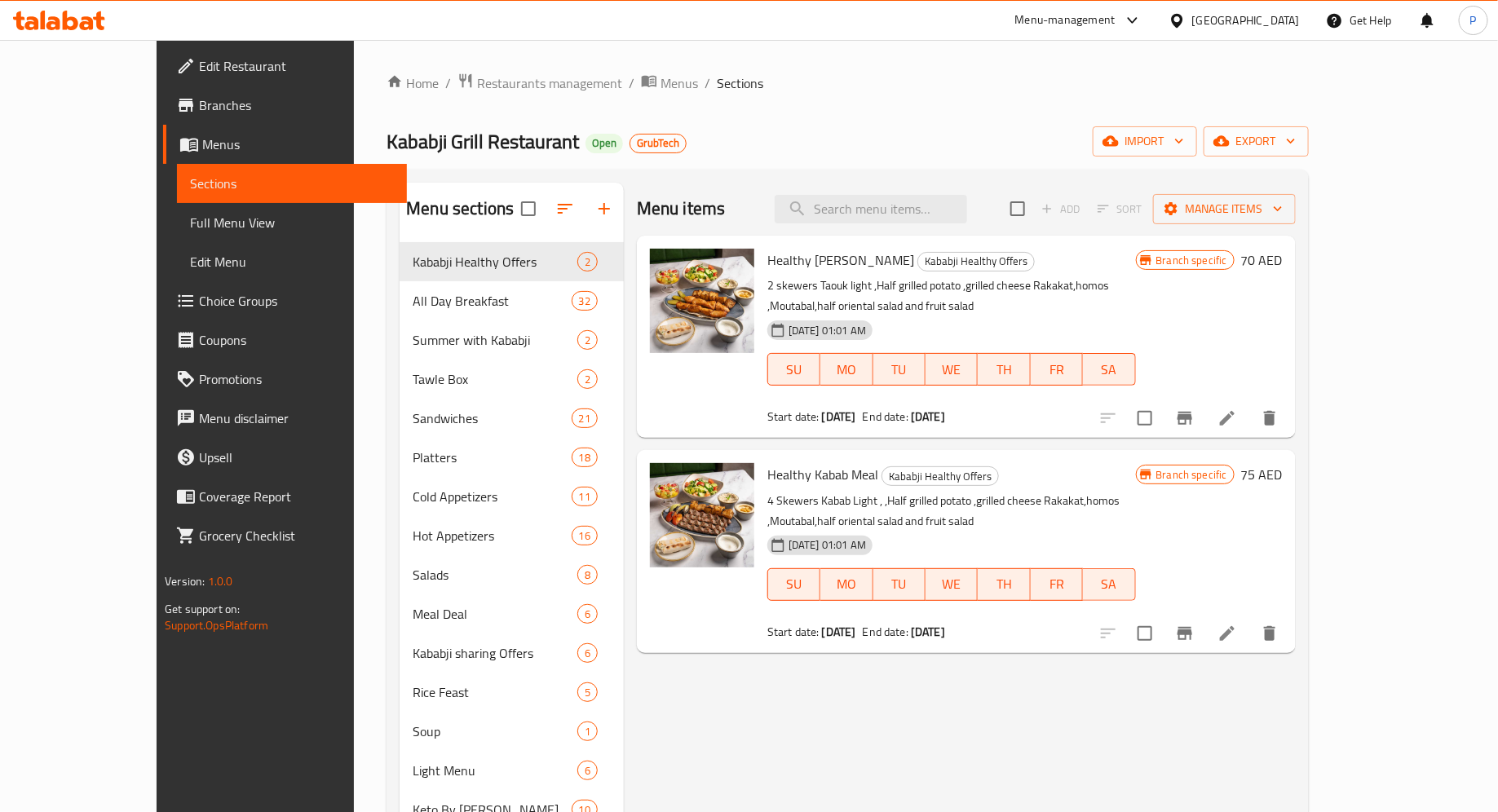
click at [800, 125] on div "Home / Restaurants management / Menus / Sections Kababji Grill Restaurant Open …" at bounding box center [847, 540] width 922 height 934
click at [91, 25] on icon at bounding box center [87, 24] width 14 height 14
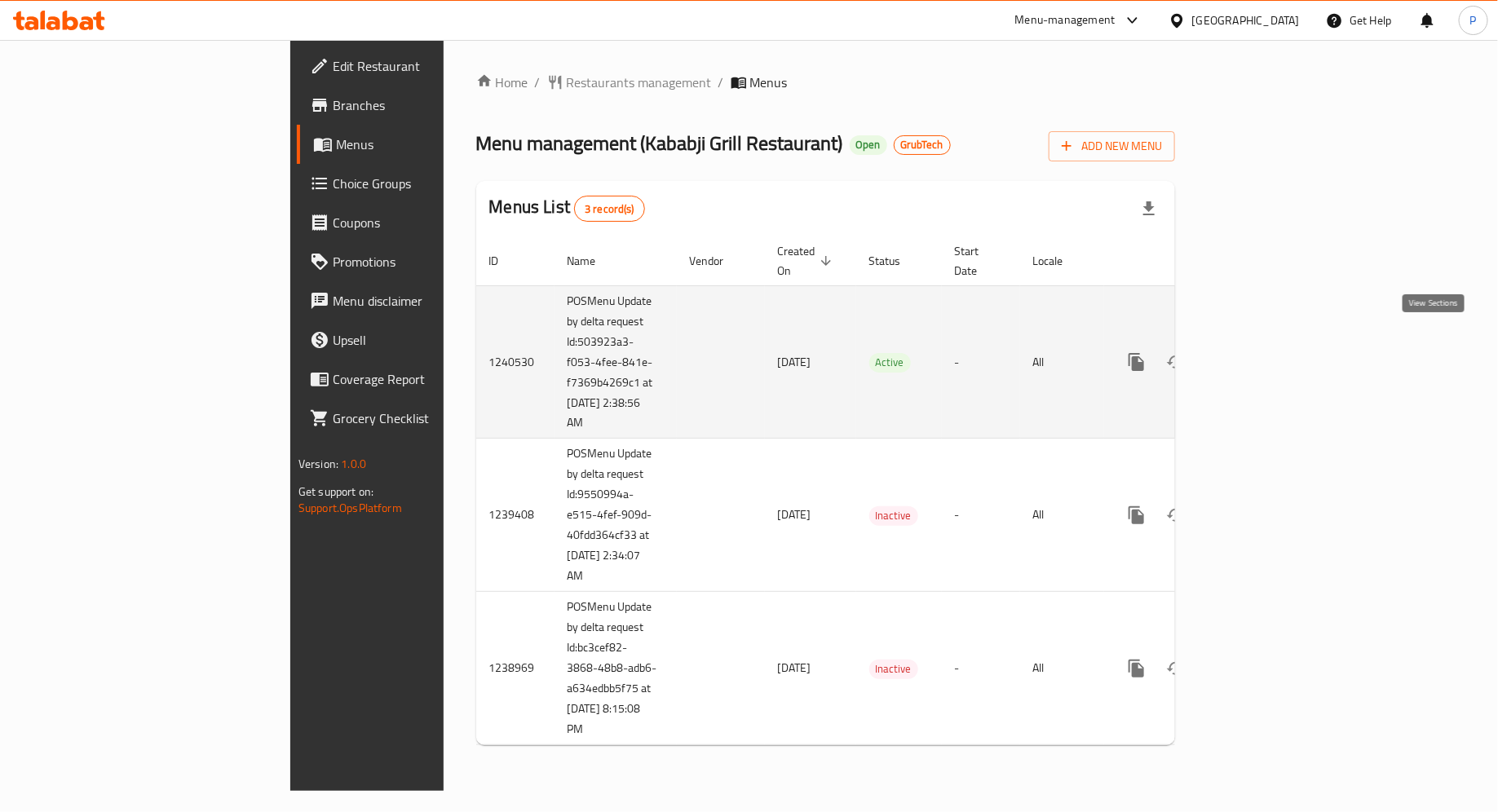
click at [1264, 352] on icon "enhanced table" at bounding box center [1254, 361] width 19 height 19
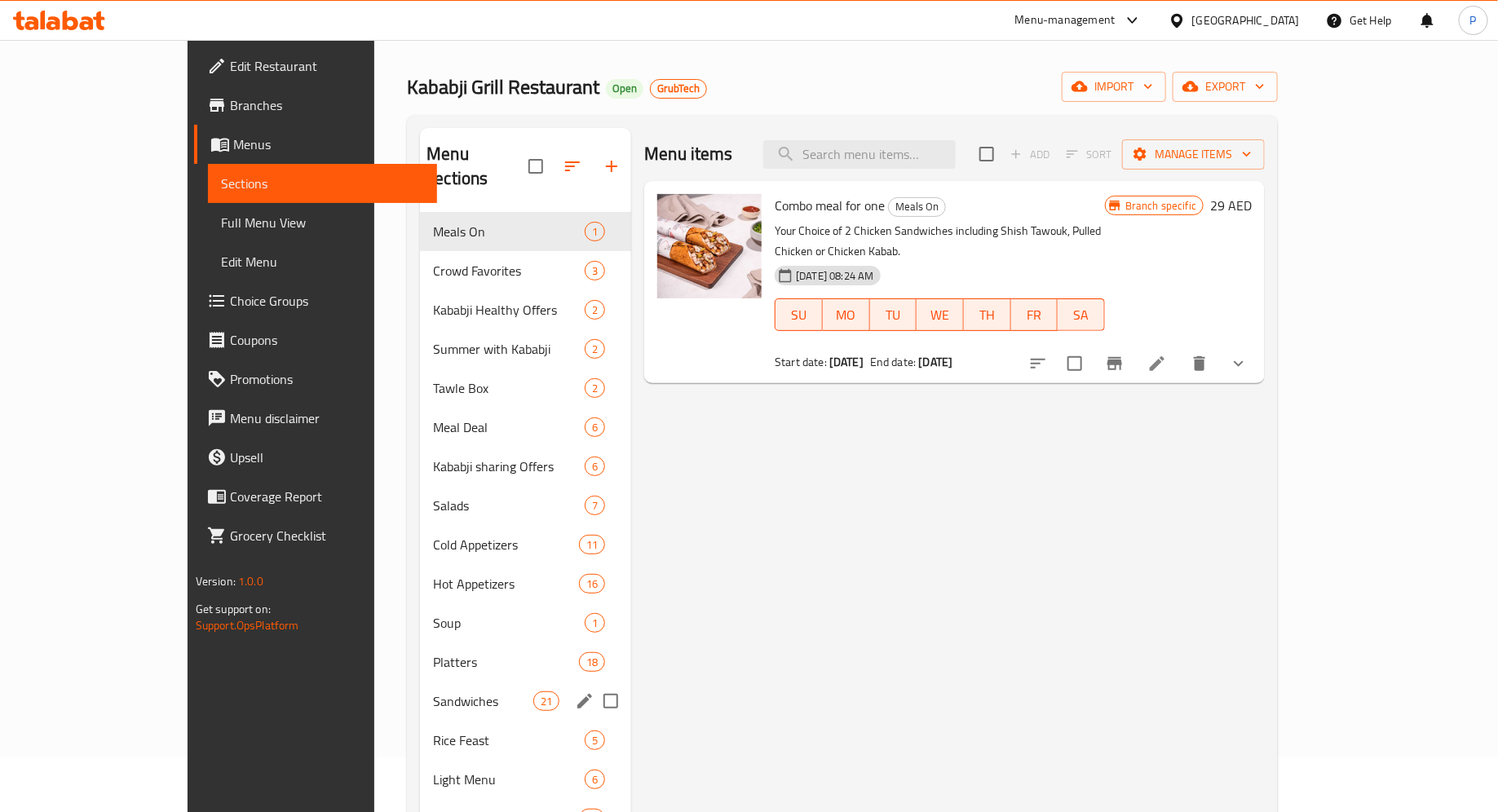
scroll to position [53, 0]
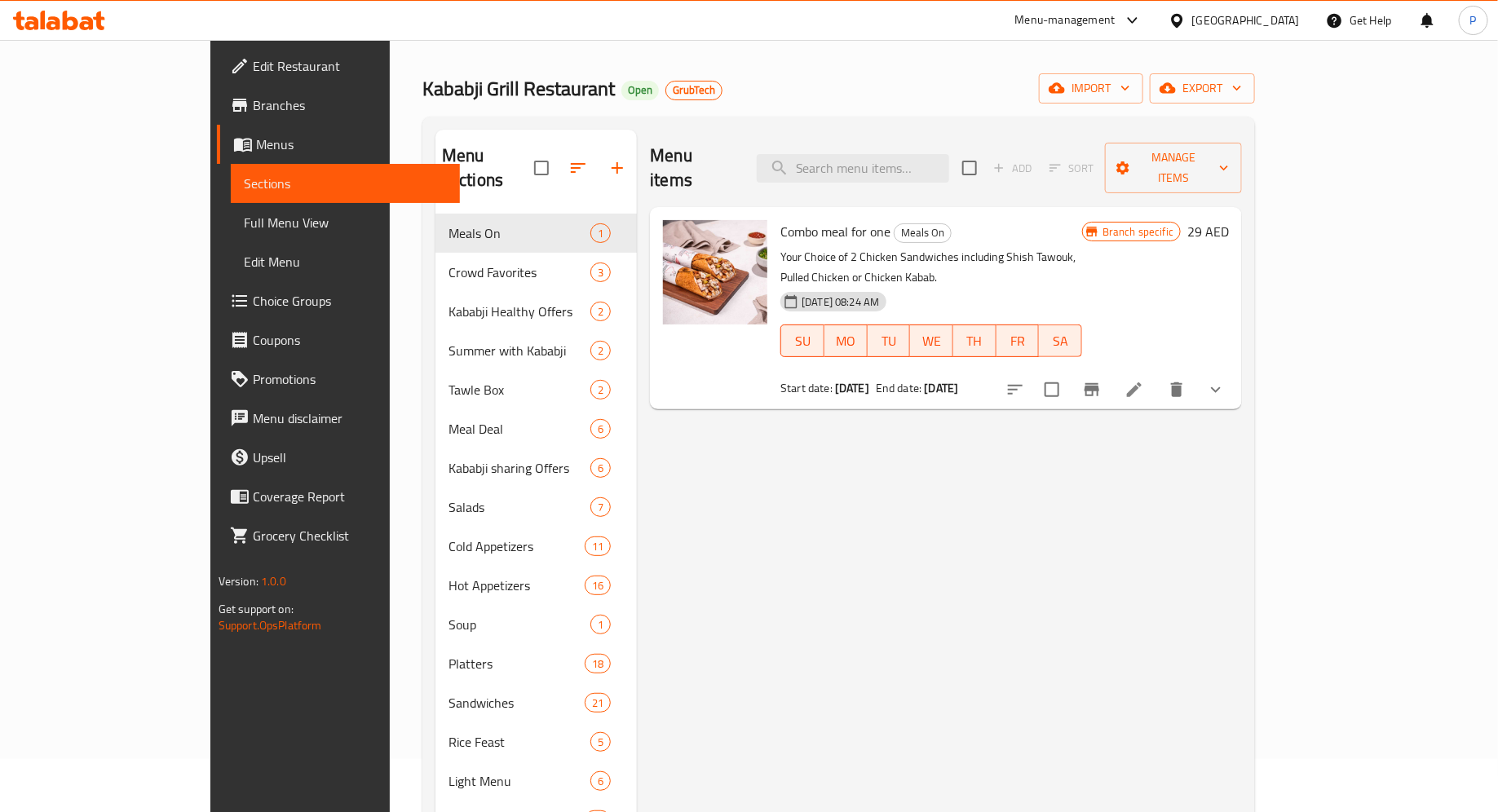
click at [776, 499] on div "Menu items Add Sort Manage items Combo meal for one Meals On Your Choice of 2 C…" at bounding box center [939, 546] width 605 height 834
